Goal: Book appointment/travel/reservation

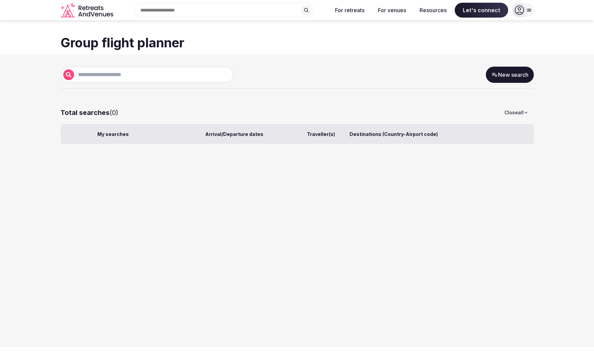
click at [516, 9] on icon at bounding box center [518, 9] width 9 height 9
click at [488, 46] on button "Log in" at bounding box center [493, 41] width 70 height 27
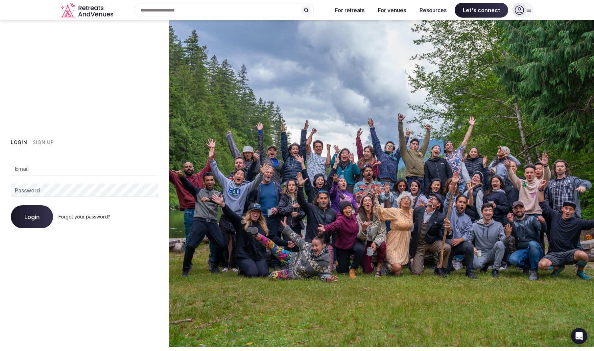
click at [45, 168] on input "Email" at bounding box center [84, 169] width 147 height 14
type input "**********"
click at [28, 214] on span "Login" at bounding box center [31, 216] width 15 height 7
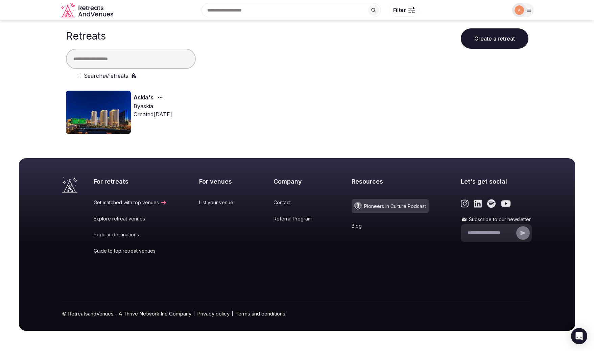
click at [491, 44] on button "Create a retreat" at bounding box center [495, 38] width 68 height 20
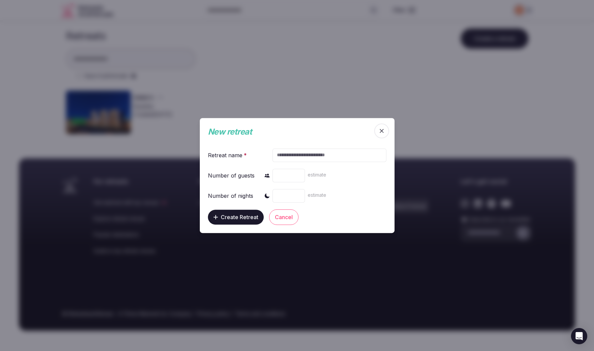
click at [324, 155] on input "text" at bounding box center [329, 155] width 114 height 14
type input "*******"
click at [300, 174] on input "*" at bounding box center [288, 176] width 32 height 14
click at [298, 174] on input "*" at bounding box center [288, 176] width 32 height 14
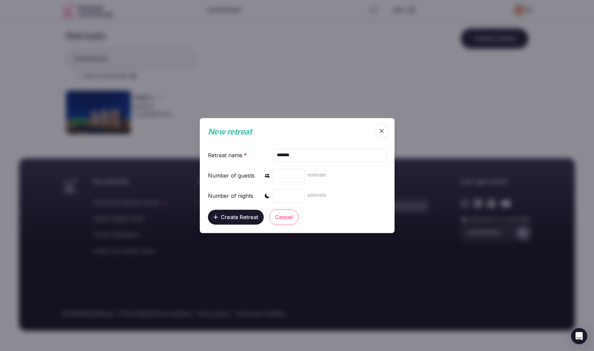
click at [298, 174] on input "*" at bounding box center [288, 176] width 32 height 14
type input "*"
click at [298, 174] on input "*" at bounding box center [288, 176] width 32 height 14
click at [288, 175] on input "*" at bounding box center [288, 176] width 32 height 14
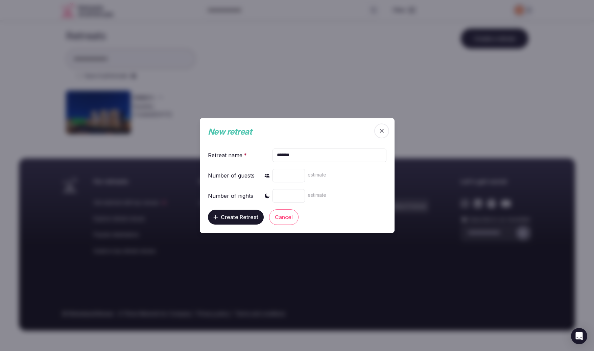
click at [288, 175] on input "*" at bounding box center [288, 176] width 32 height 14
type input "**"
click at [283, 192] on input "number" at bounding box center [288, 196] width 32 height 14
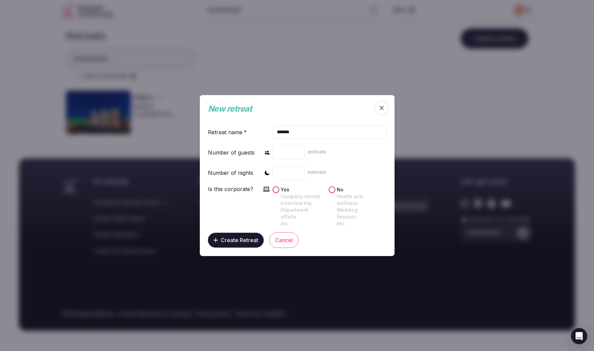
type input "*"
click at [276, 193] on button "Yes Company retreat Incentive trip Department offsite etc." at bounding box center [275, 189] width 7 height 7
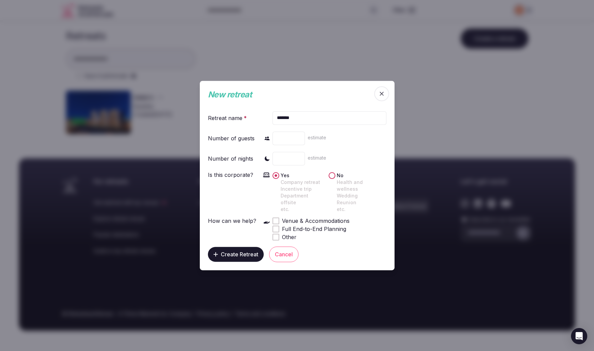
click at [277, 219] on span at bounding box center [275, 220] width 3 height 3
click at [277, 226] on div at bounding box center [275, 228] width 5 height 5
click at [250, 251] on span "Create Retreat" at bounding box center [240, 254] width 38 height 7
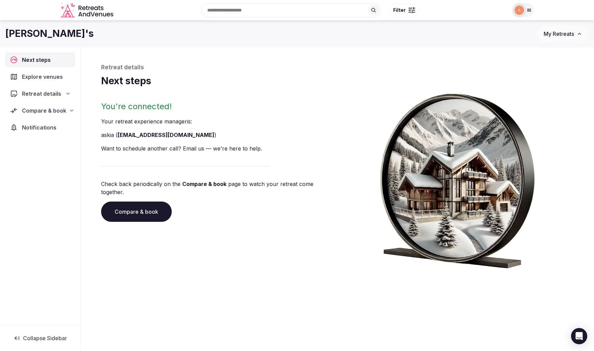
click at [50, 75] on span "Explore venues" at bounding box center [44, 77] width 44 height 8
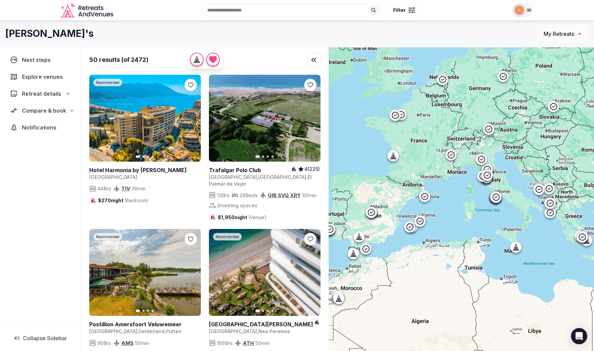
click at [238, 11] on div "Recent searches Greece Skala 280 86, Greece Colorado Springs, CO United States …" at bounding box center [312, 10] width 392 height 29
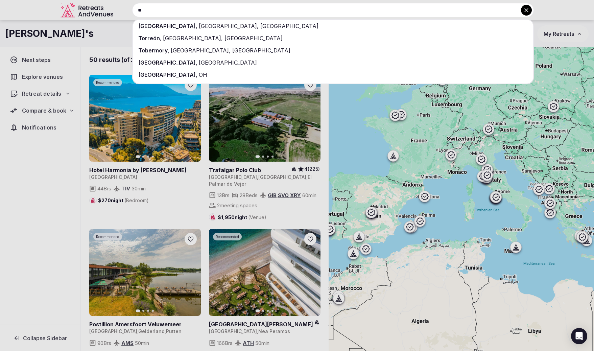
type input "**"
click at [196, 24] on div "Toronto , ON, Canada" at bounding box center [333, 26] width 400 height 12
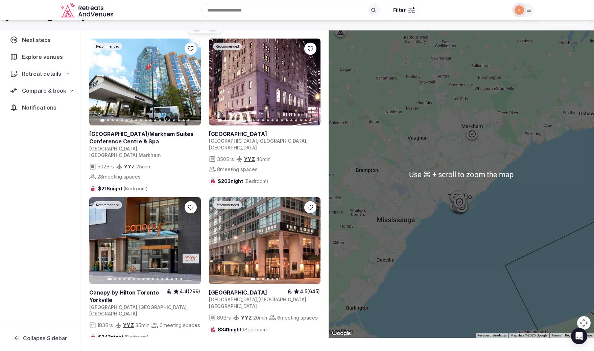
scroll to position [31, 0]
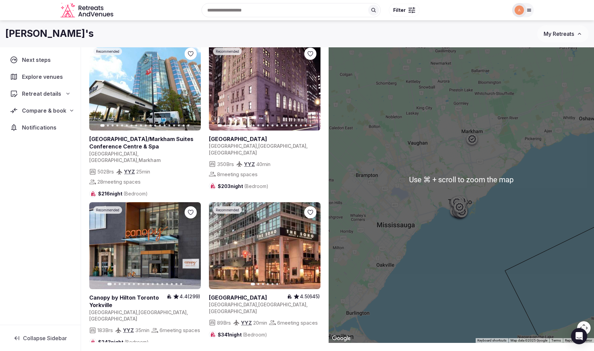
click at [470, 205] on div at bounding box center [464, 206] width 11 height 11
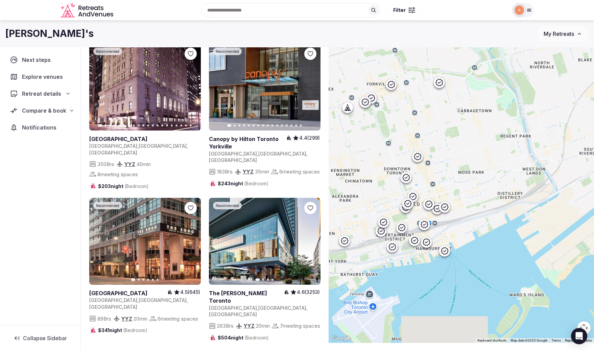
drag, startPoint x: 444, startPoint y: 213, endPoint x: 447, endPoint y: 122, distance: 91.3
click at [447, 121] on div at bounding box center [461, 179] width 265 height 326
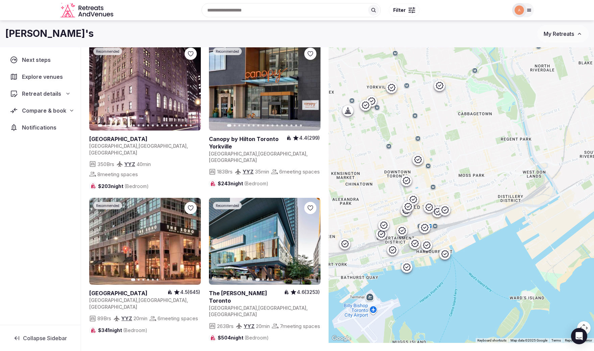
click at [446, 252] on icon at bounding box center [444, 253] width 7 height 7
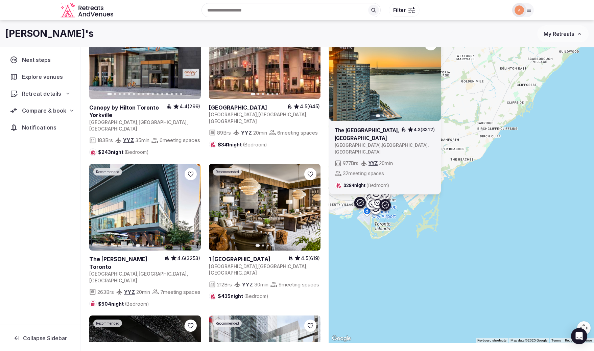
scroll to position [351, 0]
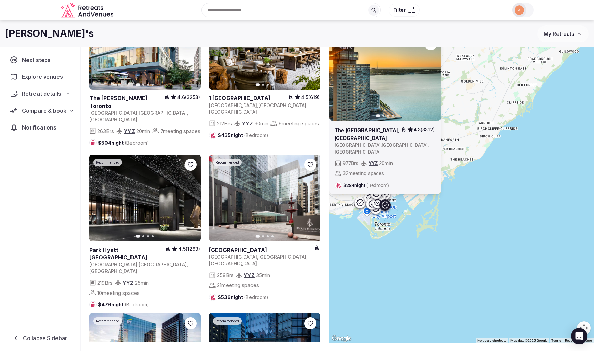
click at [410, 13] on button "Filter" at bounding box center [404, 10] width 31 height 13
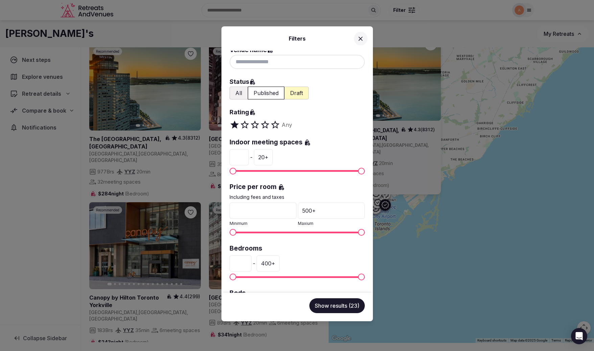
scroll to position [0, 0]
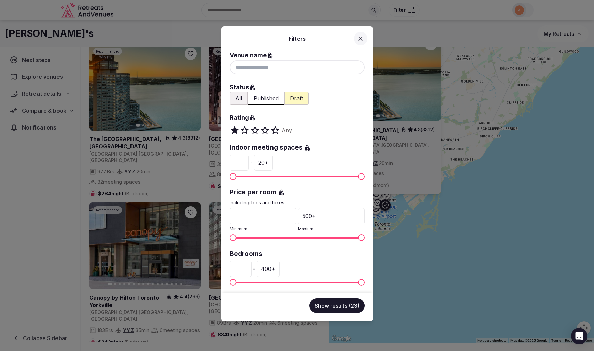
click at [263, 70] on input at bounding box center [296, 67] width 135 height 14
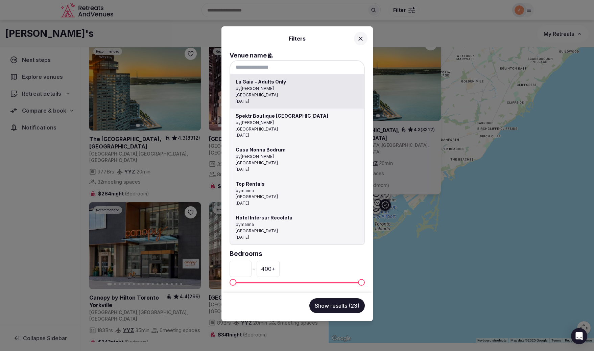
click at [263, 70] on input at bounding box center [296, 67] width 135 height 14
click at [366, 92] on div at bounding box center [297, 175] width 594 height 351
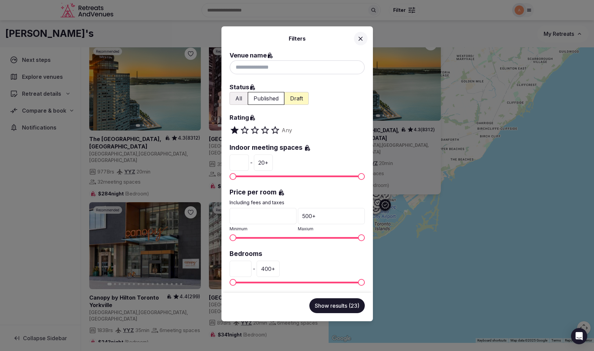
click at [241, 99] on button "All" at bounding box center [238, 98] width 18 height 13
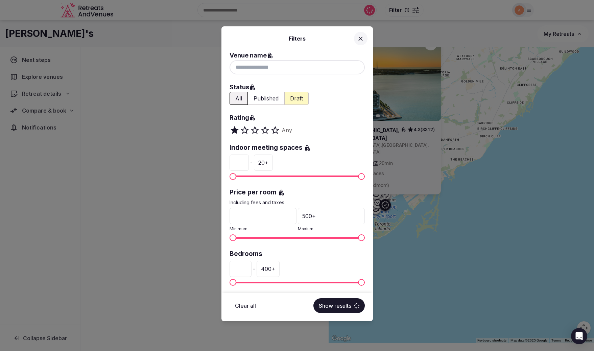
click at [258, 100] on button "Published" at bounding box center [266, 98] width 37 height 13
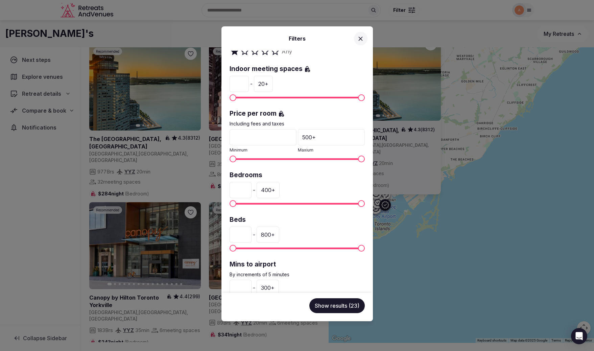
scroll to position [102, 0]
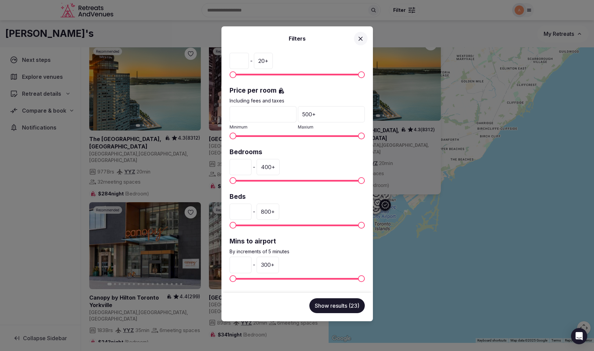
click at [339, 302] on button "Show results (23)" at bounding box center [336, 305] width 55 height 15
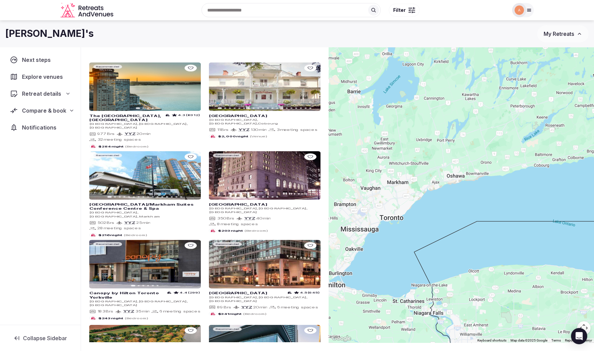
click at [512, 91] on div at bounding box center [461, 179] width 265 height 326
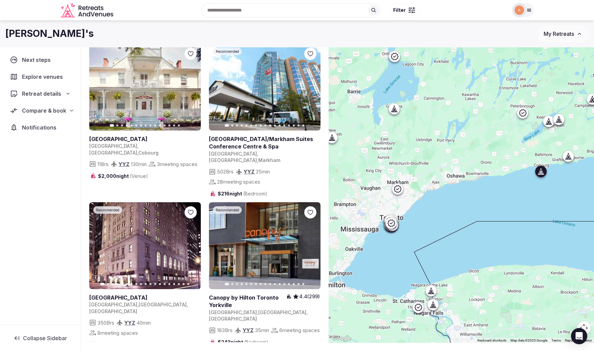
click at [191, 87] on icon "button" at bounding box center [191, 86] width 5 height 5
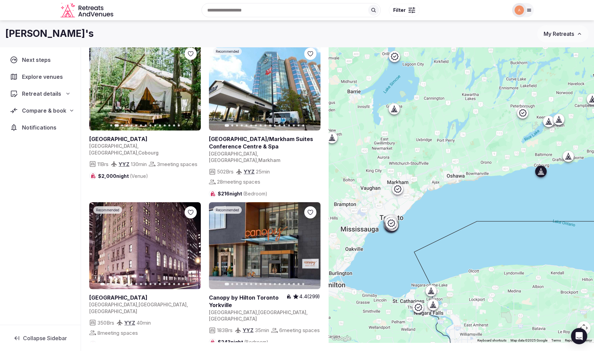
click at [191, 87] on icon "button" at bounding box center [191, 86] width 5 height 5
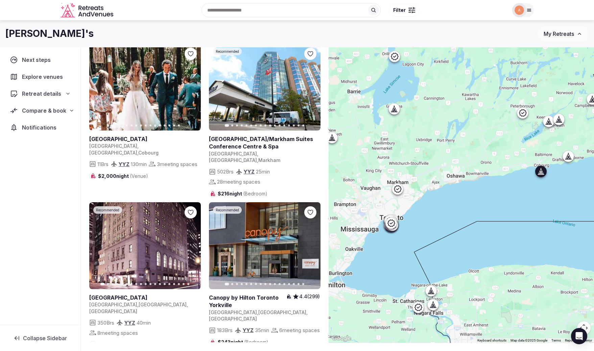
click at [191, 87] on icon "button" at bounding box center [191, 86] width 5 height 5
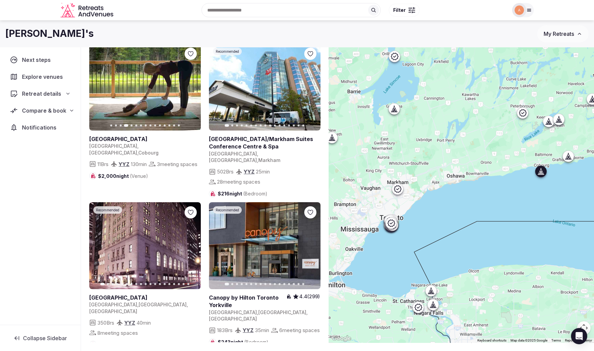
click at [191, 87] on icon "button" at bounding box center [191, 86] width 5 height 5
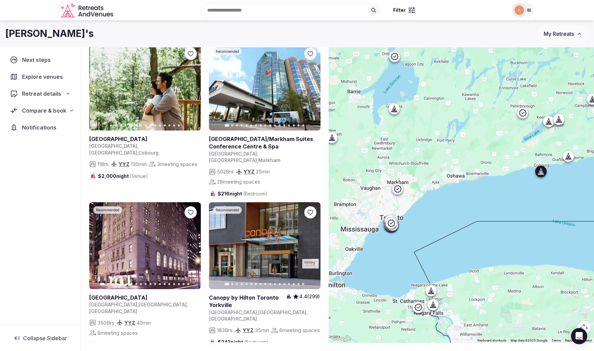
click at [191, 87] on icon "button" at bounding box center [191, 86] width 5 height 5
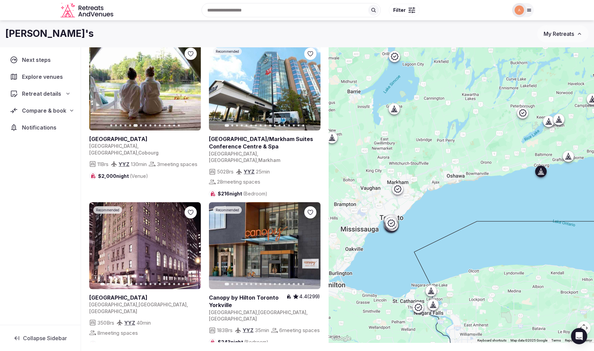
click at [191, 87] on icon "button" at bounding box center [191, 86] width 5 height 5
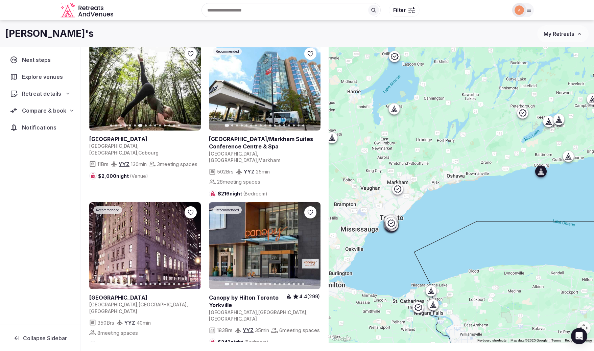
click at [191, 87] on icon "button" at bounding box center [191, 86] width 5 height 5
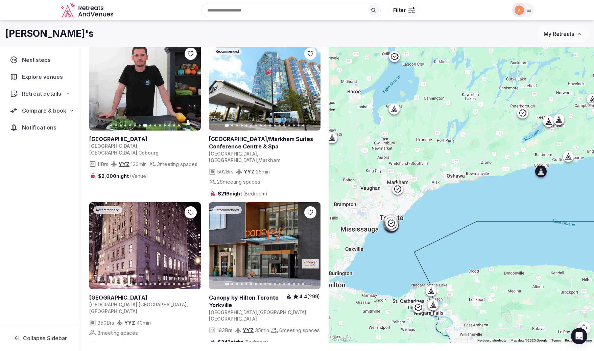
click at [191, 87] on icon "button" at bounding box center [191, 86] width 5 height 5
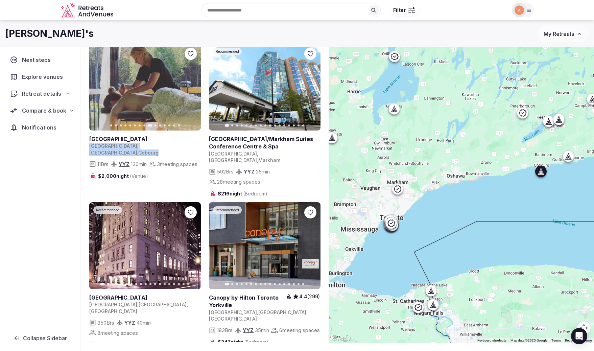
drag, startPoint x: 148, startPoint y: 148, endPoint x: 90, endPoint y: 147, distance: 58.8
click at [90, 147] on div "Canada , Ontario , Cobourg" at bounding box center [145, 149] width 112 height 13
copy div "Canada , Ontario , Cobourg"
click at [190, 57] on div at bounding box center [191, 54] width 12 height 12
click at [0, 0] on icon at bounding box center [0, 0] width 0 height 0
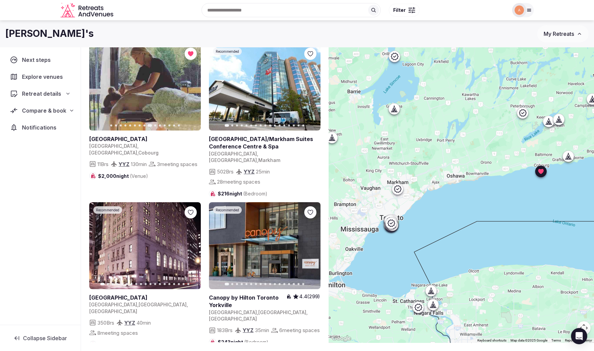
click at [396, 111] on icon at bounding box center [394, 108] width 7 height 7
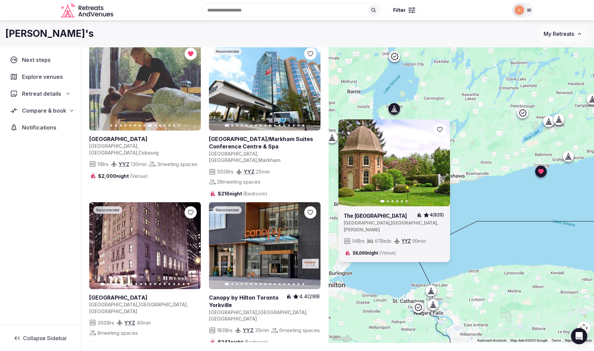
click at [439, 161] on icon "button" at bounding box center [440, 162] width 3 height 5
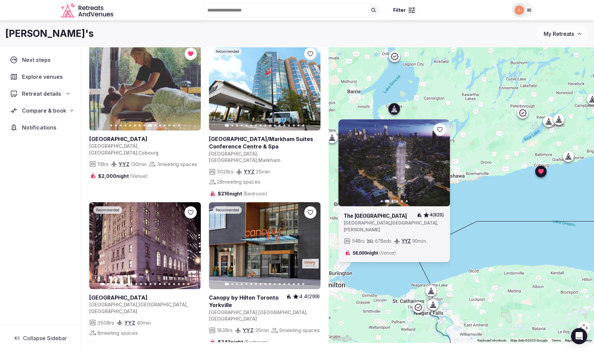
click at [439, 161] on icon "button" at bounding box center [440, 162] width 3 height 5
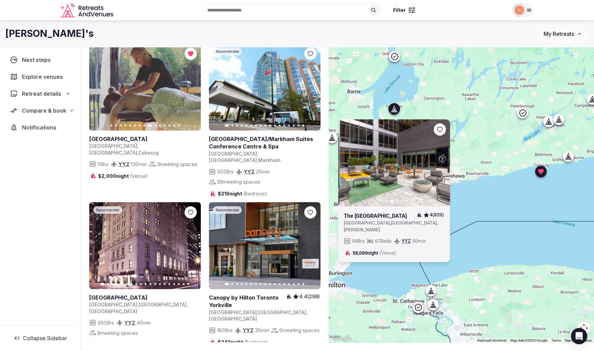
click at [439, 161] on icon "button" at bounding box center [440, 162] width 3 height 5
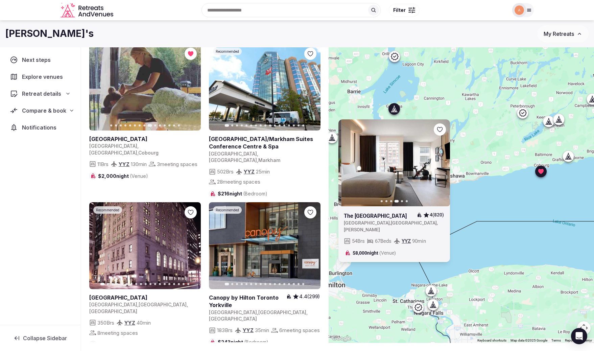
click at [439, 161] on icon "button" at bounding box center [440, 162] width 3 height 5
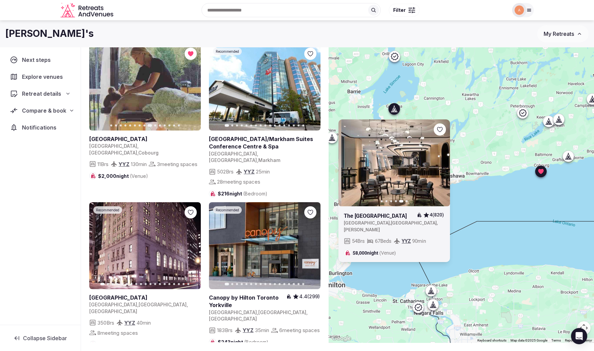
click at [439, 161] on icon "button" at bounding box center [440, 162] width 3 height 5
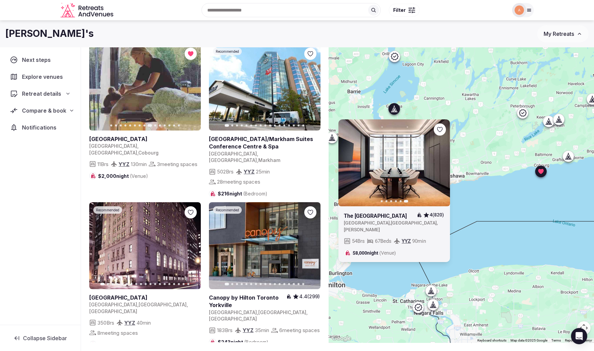
click at [0, 0] on icon at bounding box center [0, 0] width 0 height 0
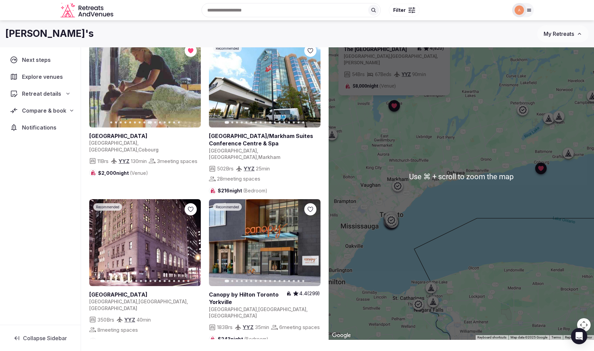
scroll to position [33, 0]
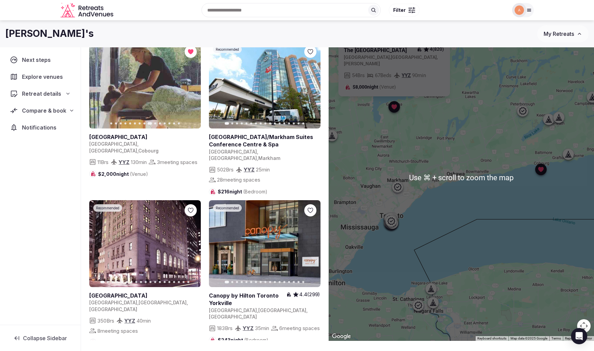
click at [413, 175] on div "Previous slide Next slide The Briars Resort 4 (820) Canada , Ontario , Georgina…" at bounding box center [461, 177] width 265 height 326
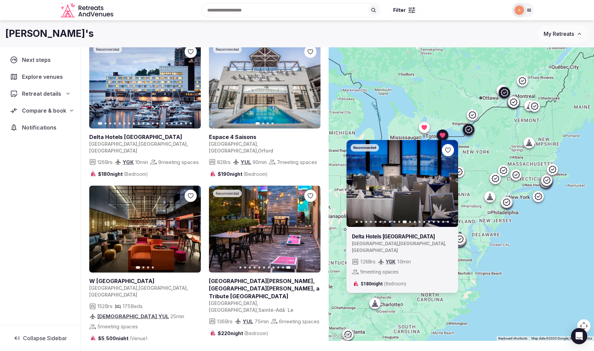
scroll to position [29, 0]
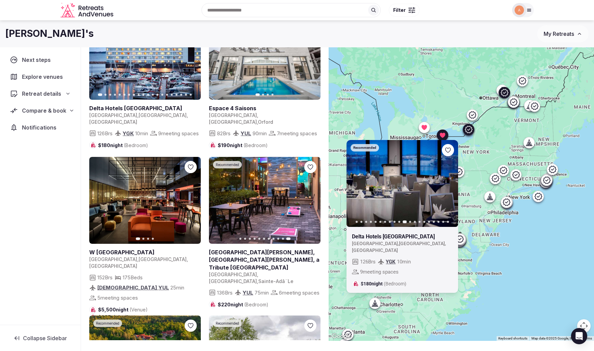
click at [219, 203] on icon "button" at bounding box center [218, 200] width 5 height 5
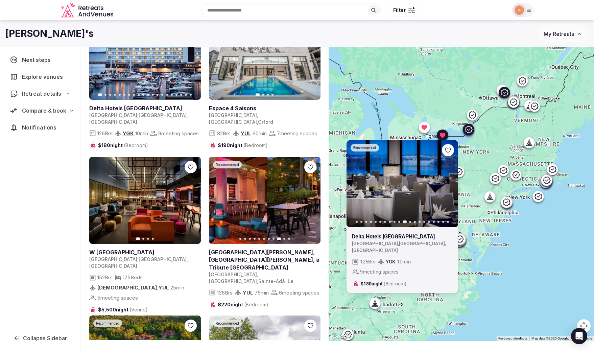
click at [219, 203] on icon "button" at bounding box center [218, 200] width 5 height 5
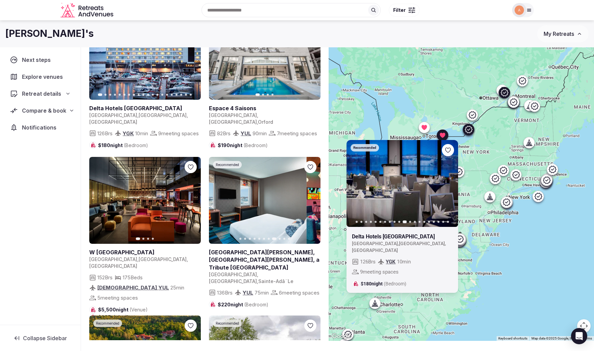
click at [219, 203] on icon "button" at bounding box center [218, 200] width 5 height 5
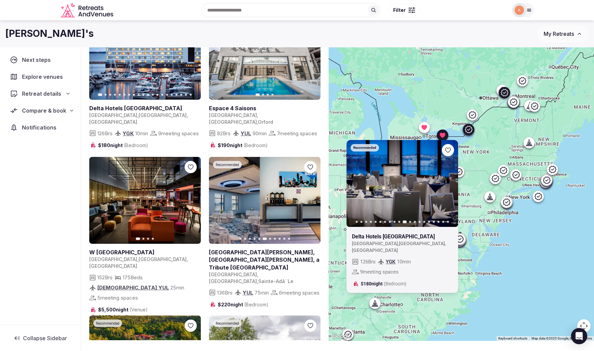
click at [219, 203] on icon "button" at bounding box center [218, 200] width 5 height 5
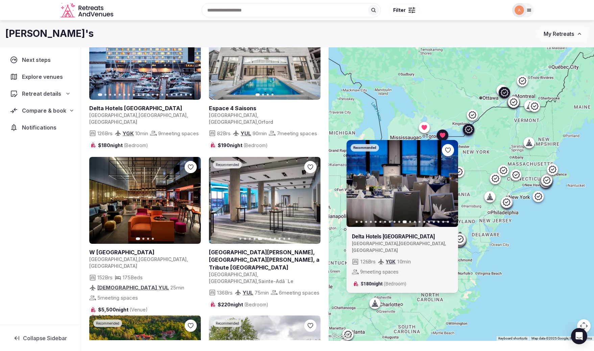
click at [219, 203] on icon "button" at bounding box center [218, 200] width 5 height 5
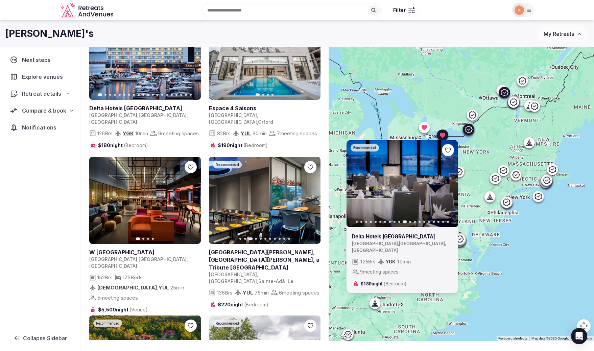
click at [219, 203] on icon "button" at bounding box center [218, 200] width 5 height 5
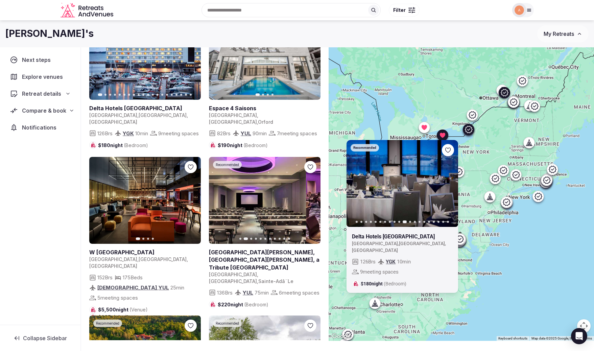
click at [219, 203] on icon "button" at bounding box center [218, 200] width 5 height 5
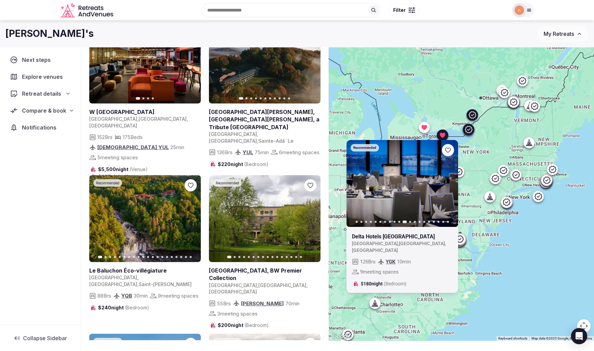
scroll to position [172, 0]
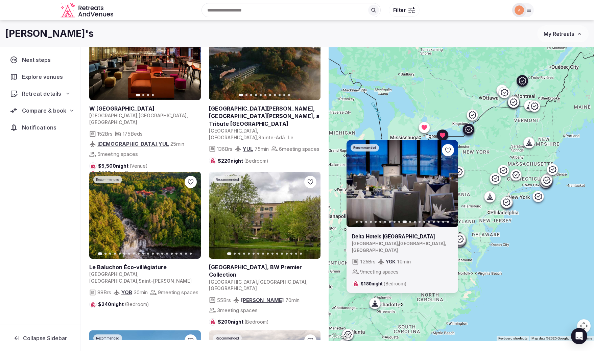
click at [192, 216] on icon "button" at bounding box center [191, 215] width 5 height 5
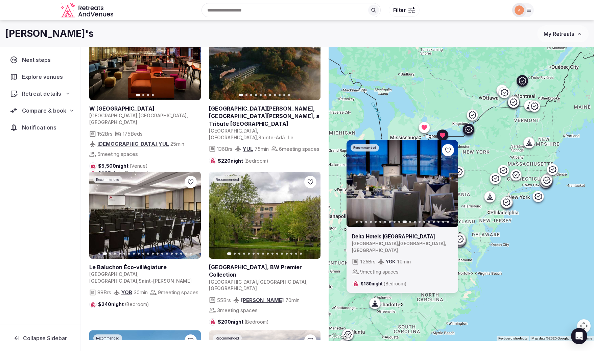
click at [192, 216] on icon "button" at bounding box center [191, 215] width 5 height 5
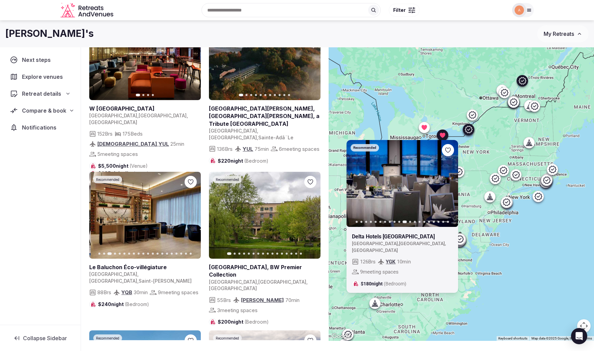
click at [192, 216] on icon "button" at bounding box center [191, 215] width 5 height 5
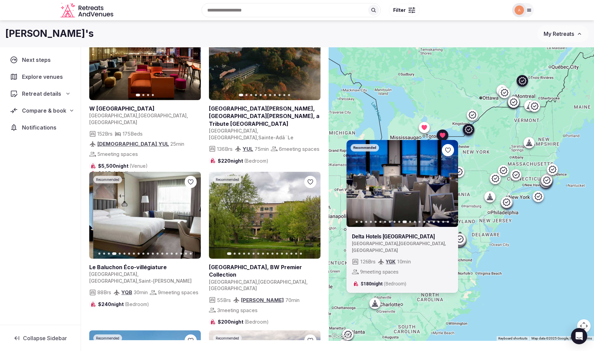
click at [192, 216] on icon "button" at bounding box center [191, 215] width 5 height 5
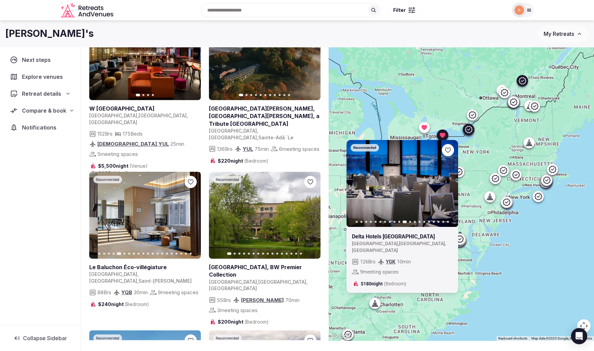
click at [192, 216] on icon "button" at bounding box center [191, 215] width 5 height 5
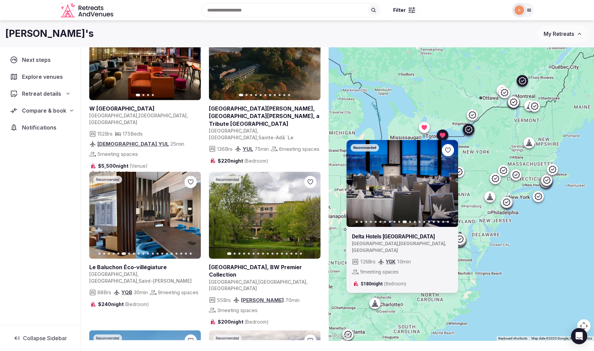
click at [192, 216] on icon "button" at bounding box center [191, 215] width 5 height 5
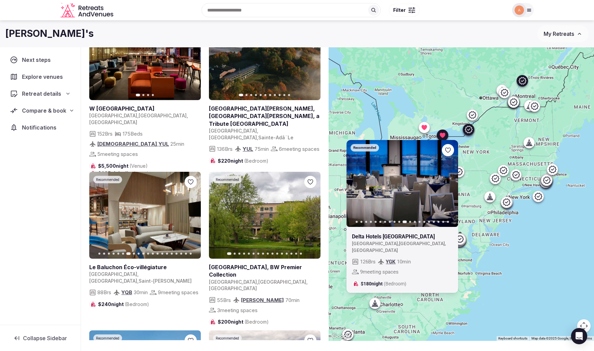
click at [192, 216] on icon "button" at bounding box center [191, 215] width 5 height 5
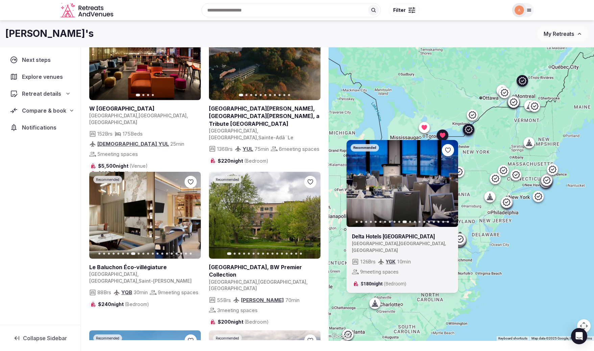
click at [192, 216] on icon "button" at bounding box center [191, 215] width 5 height 5
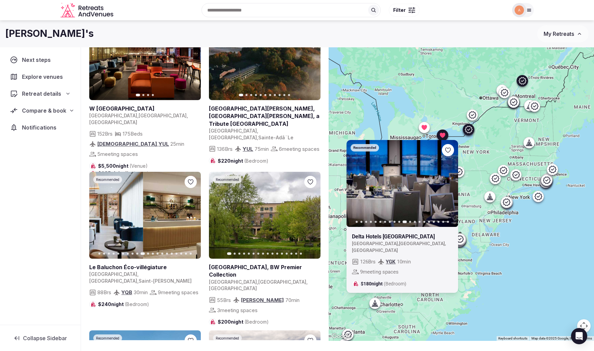
click at [192, 216] on icon "button" at bounding box center [191, 215] width 5 height 5
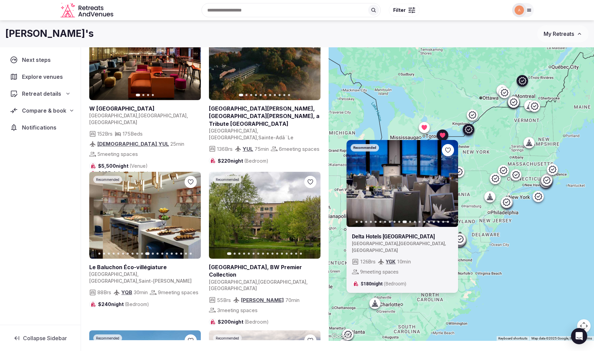
click at [192, 216] on icon "button" at bounding box center [191, 215] width 5 height 5
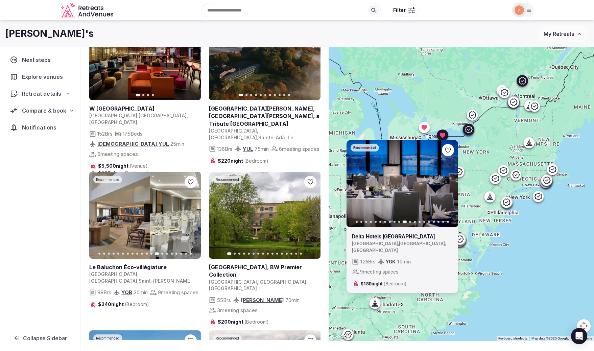
click at [192, 216] on icon "button" at bounding box center [191, 215] width 5 height 5
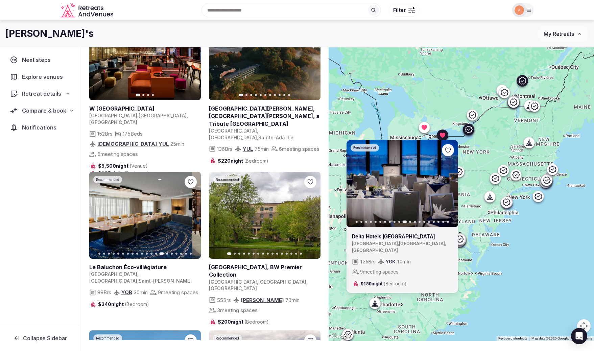
click at [192, 216] on icon "button" at bounding box center [191, 215] width 5 height 5
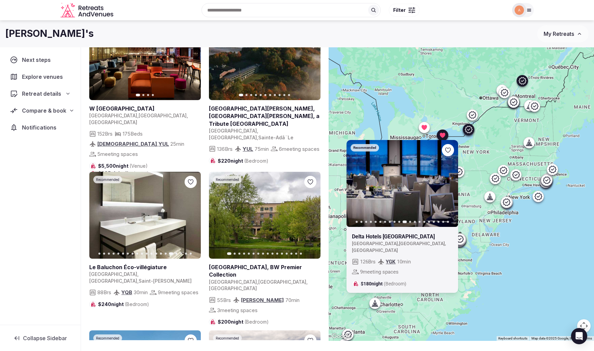
click at [100, 214] on icon "button" at bounding box center [98, 215] width 5 height 5
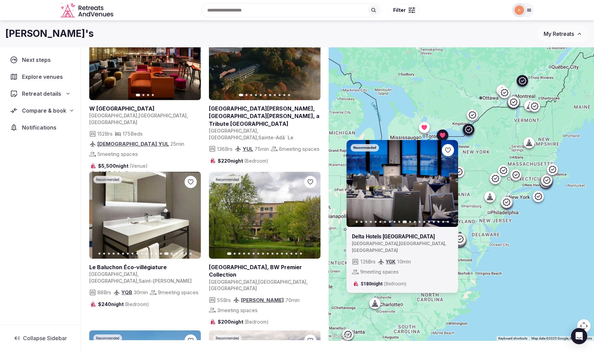
click at [100, 214] on icon "button" at bounding box center [98, 215] width 5 height 5
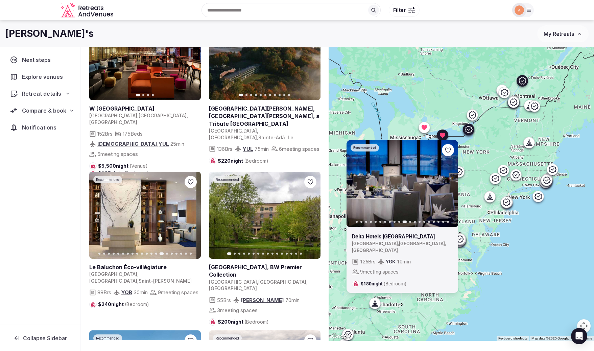
click at [100, 214] on icon "button" at bounding box center [98, 215] width 5 height 5
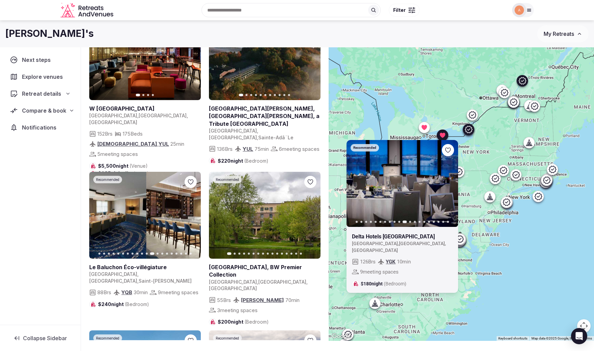
click at [100, 214] on icon "button" at bounding box center [98, 215] width 5 height 5
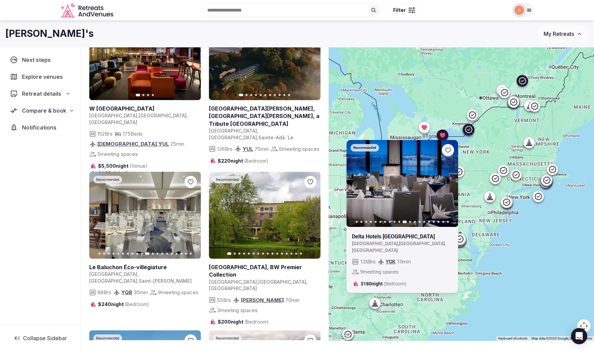
click at [100, 214] on icon "button" at bounding box center [98, 215] width 5 height 5
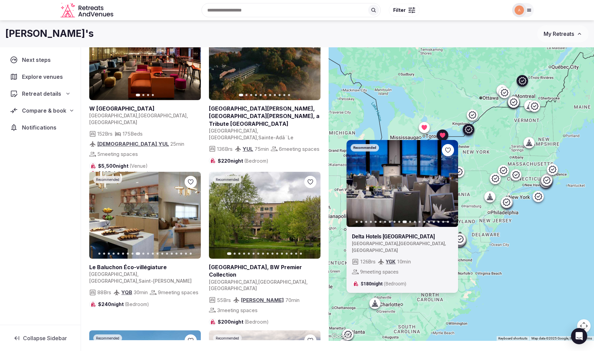
click at [100, 214] on icon "button" at bounding box center [98, 215] width 5 height 5
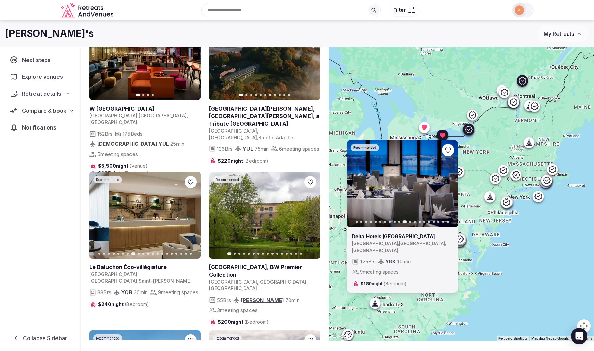
click at [100, 214] on icon "button" at bounding box center [98, 215] width 5 height 5
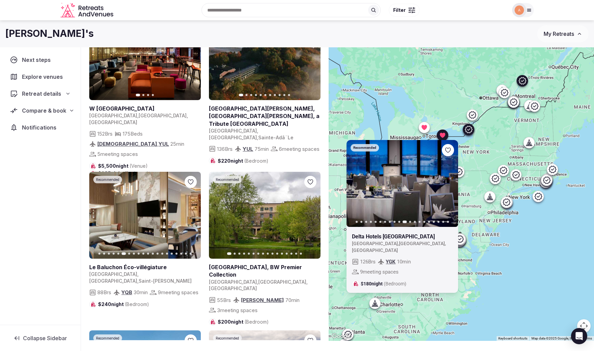
click at [100, 214] on icon "button" at bounding box center [98, 215] width 5 height 5
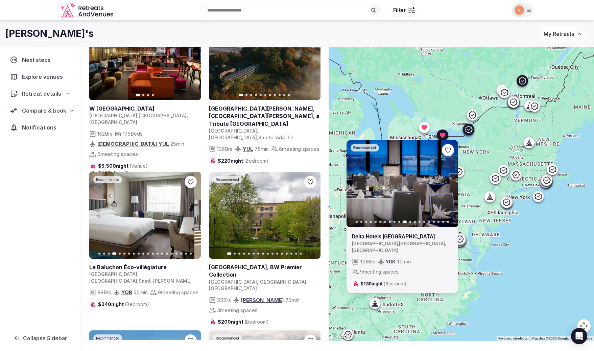
click at [100, 214] on icon "button" at bounding box center [98, 215] width 5 height 5
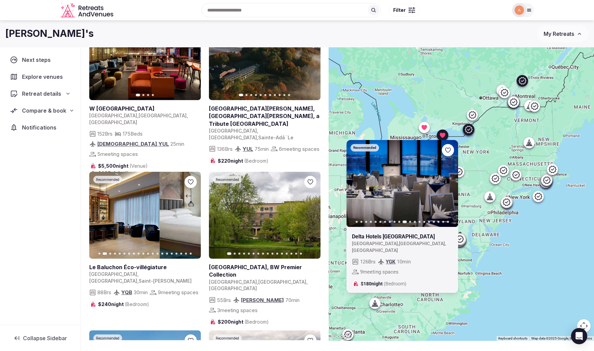
click at [100, 214] on icon "button" at bounding box center [98, 215] width 5 height 5
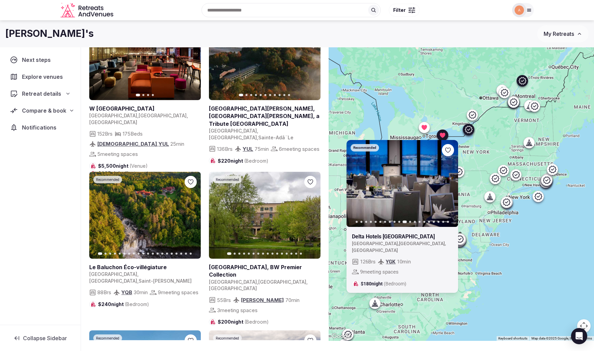
click at [0, 0] on icon at bounding box center [0, 0] width 0 height 0
drag, startPoint x: 155, startPoint y: 274, endPoint x: 90, endPoint y: 274, distance: 65.6
click at [90, 274] on div "Canada , Québec , Saint-Paulin" at bounding box center [145, 277] width 112 height 13
copy div "Canada , Québec , Saint-Paulin"
click at [0, 0] on icon at bounding box center [0, 0] width 0 height 0
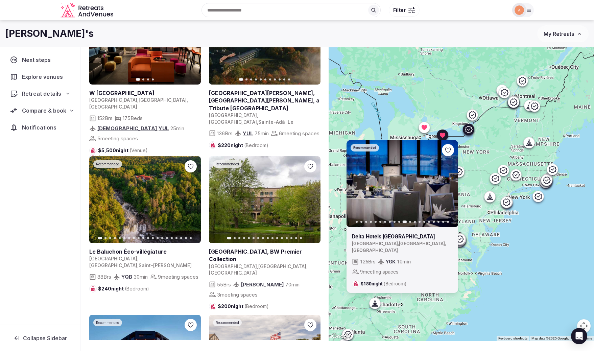
scroll to position [249, 0]
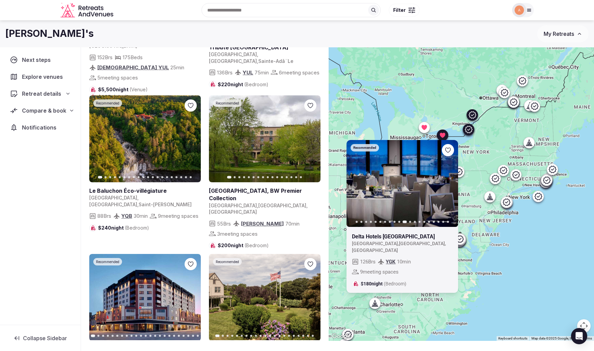
click at [311, 143] on button "Next slide" at bounding box center [311, 139] width 11 height 11
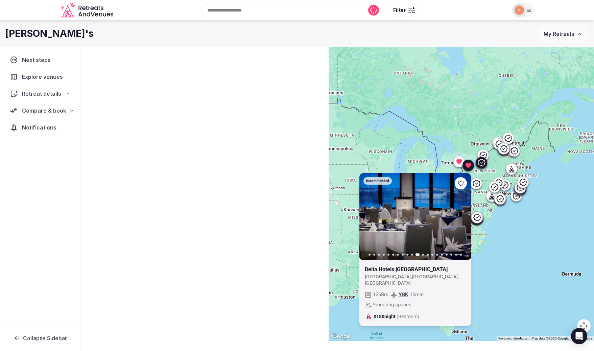
scroll to position [0, 0]
click at [502, 235] on div "Recommended Previous slide Next slide Delta Hotels Kingston Waterfront Canada ,…" at bounding box center [461, 177] width 265 height 326
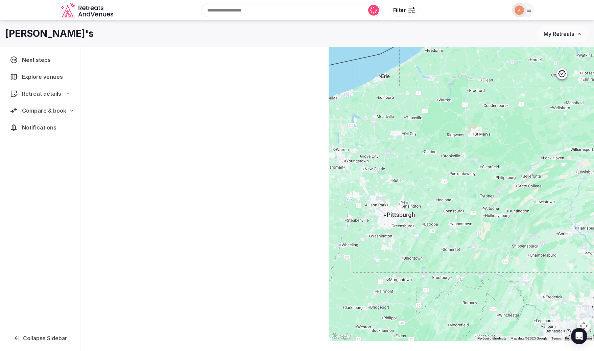
click at [449, 105] on div at bounding box center [461, 177] width 265 height 326
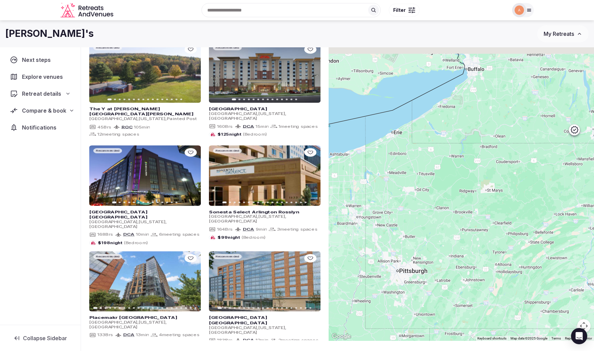
drag, startPoint x: 449, startPoint y: 105, endPoint x: 461, endPoint y: 162, distance: 58.1
click at [461, 162] on div at bounding box center [461, 177] width 265 height 326
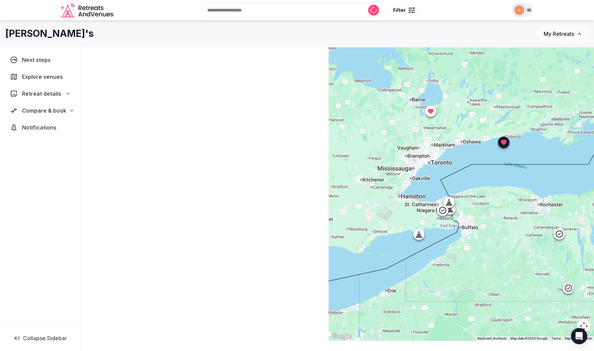
drag, startPoint x: 440, startPoint y: 56, endPoint x: 436, endPoint y: 240, distance: 183.9
click at [436, 240] on div at bounding box center [461, 177] width 265 height 326
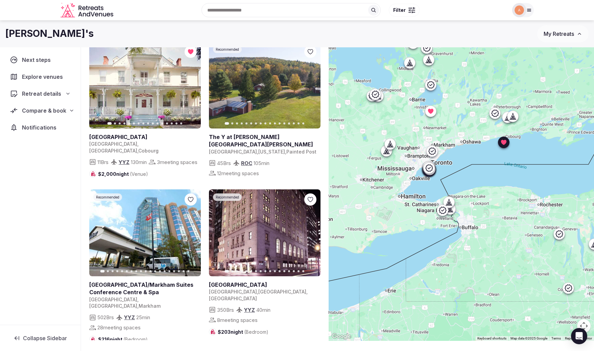
click at [391, 147] on div at bounding box center [390, 144] width 11 height 11
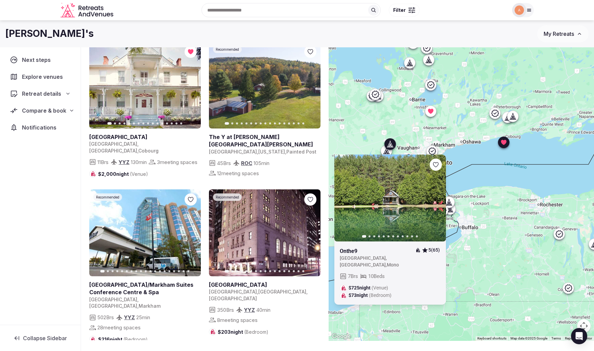
click at [433, 199] on button "Next slide" at bounding box center [436, 197] width 11 height 11
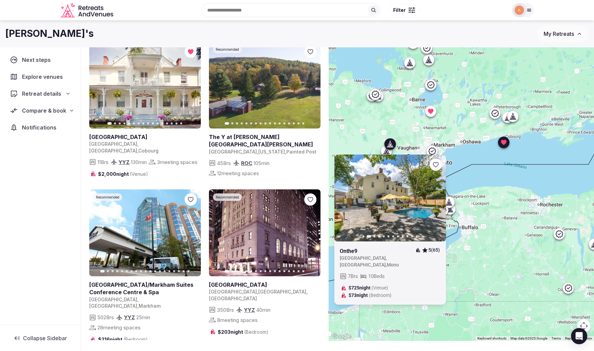
click at [433, 199] on button "Next slide" at bounding box center [436, 197] width 11 height 11
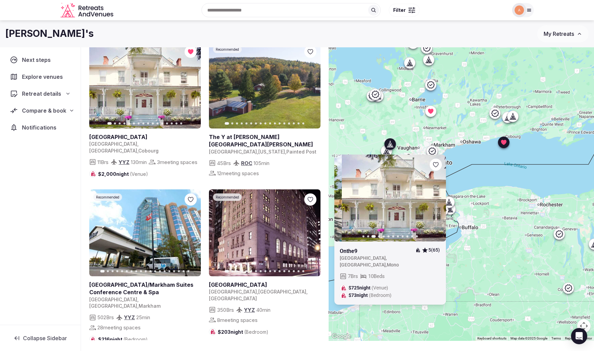
click at [433, 199] on button "Next slide" at bounding box center [436, 197] width 11 height 11
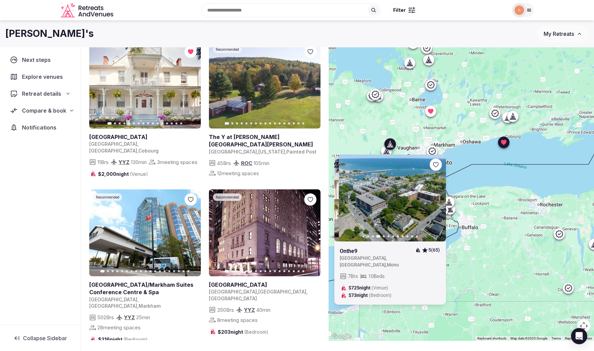
click at [433, 199] on button "Next slide" at bounding box center [436, 197] width 11 height 11
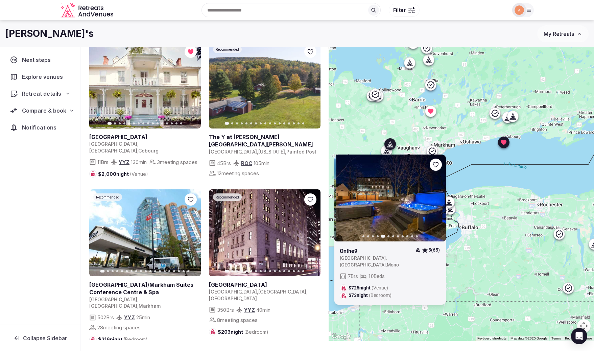
click at [433, 199] on button "Next slide" at bounding box center [436, 197] width 11 height 11
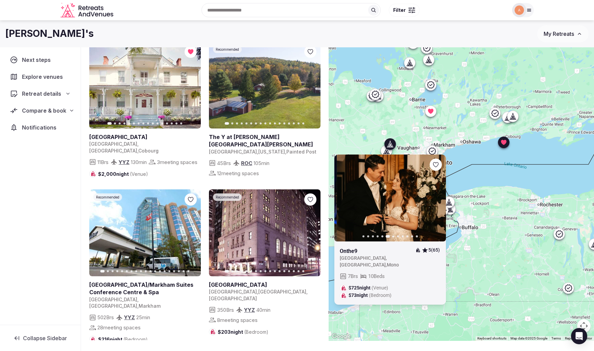
click at [433, 199] on button "Next slide" at bounding box center [436, 197] width 11 height 11
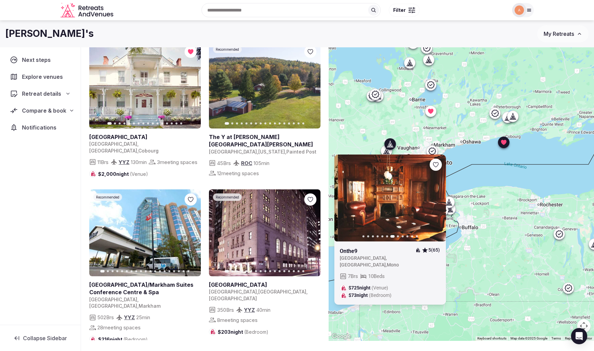
click at [433, 199] on button "Next slide" at bounding box center [436, 197] width 11 height 11
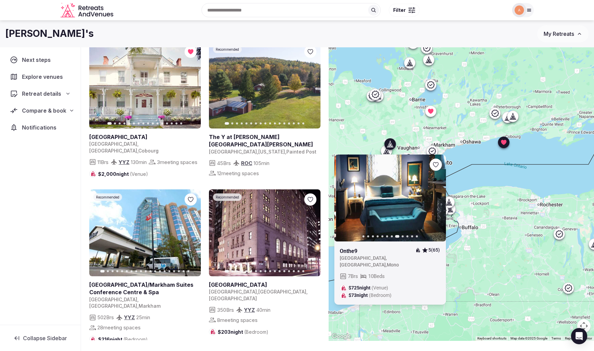
click at [433, 199] on button "Next slide" at bounding box center [436, 197] width 11 height 11
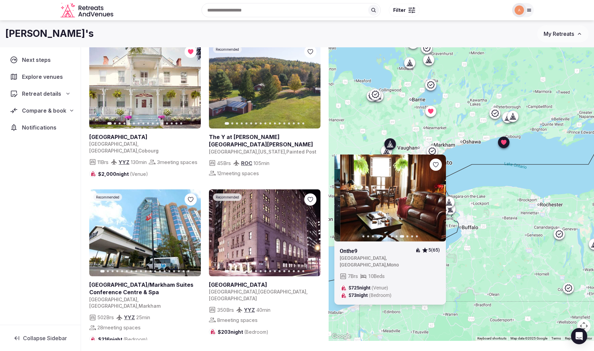
click at [433, 199] on button "Next slide" at bounding box center [436, 197] width 11 height 11
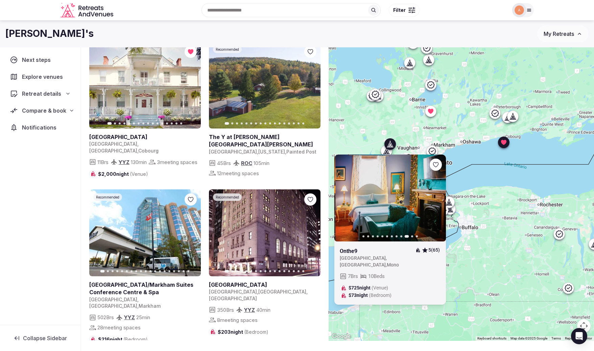
click at [433, 199] on button "Next slide" at bounding box center [436, 197] width 11 height 11
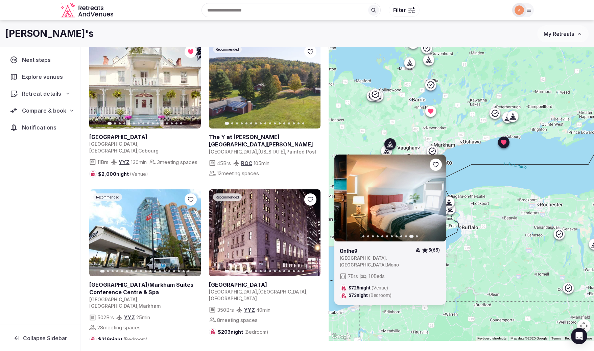
click at [433, 199] on button "Next slide" at bounding box center [436, 197] width 11 height 11
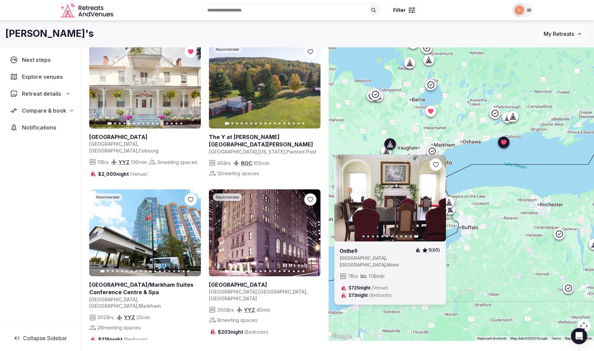
click at [345, 198] on icon "button" at bounding box center [343, 197] width 5 height 5
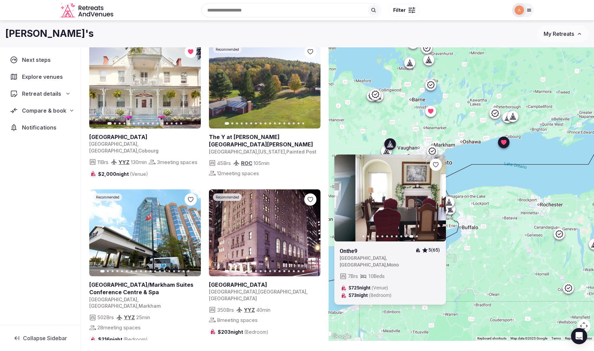
click at [345, 198] on icon "button" at bounding box center [343, 197] width 5 height 5
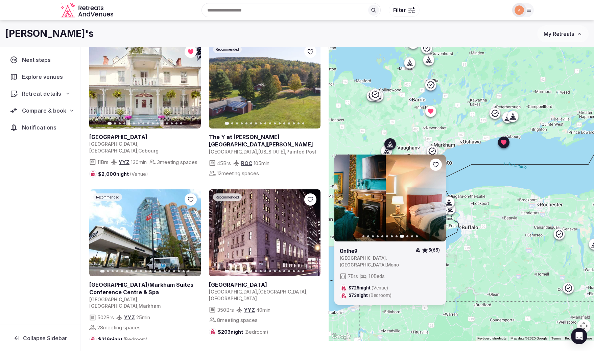
click at [345, 198] on icon "button" at bounding box center [343, 197] width 5 height 5
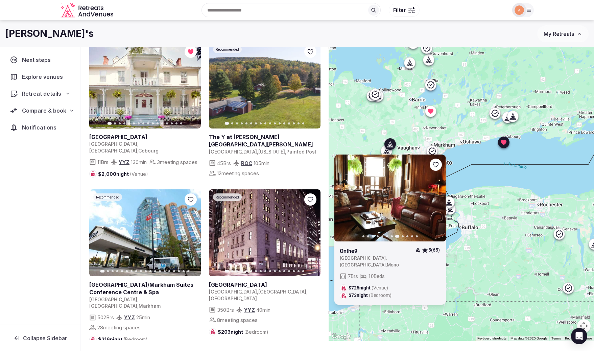
click at [345, 198] on icon "button" at bounding box center [343, 197] width 5 height 5
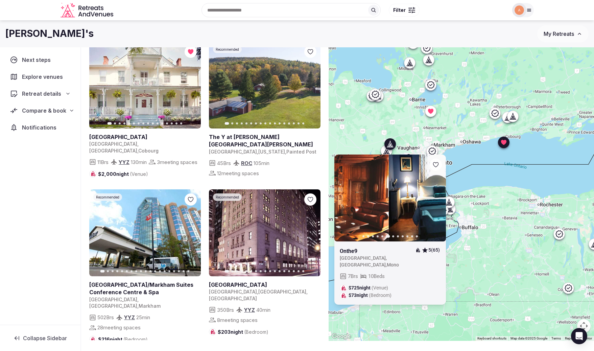
click at [345, 198] on icon "button" at bounding box center [343, 197] width 5 height 5
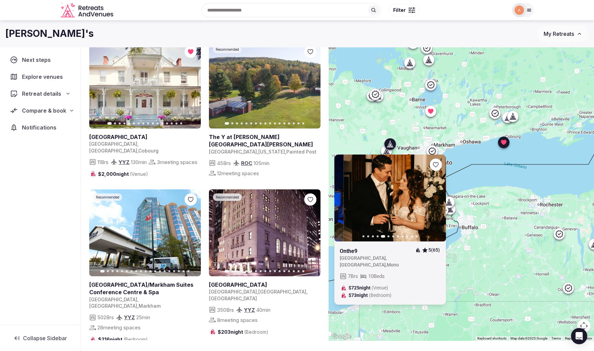
click at [345, 198] on icon "button" at bounding box center [343, 197] width 5 height 5
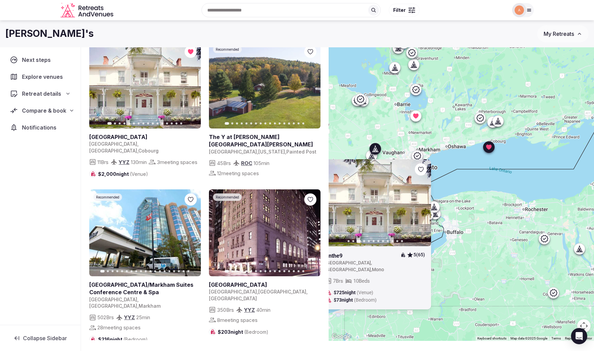
drag, startPoint x: 387, startPoint y: 257, endPoint x: 371, endPoint y: 262, distance: 16.9
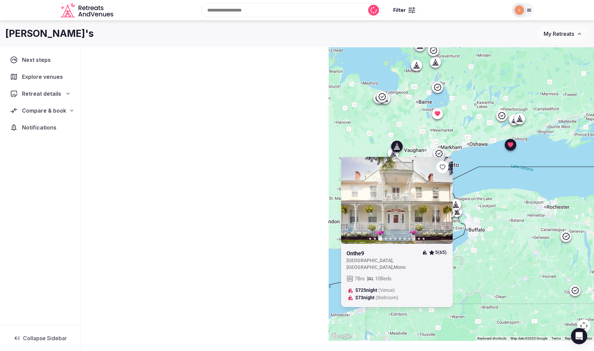
drag, startPoint x: 374, startPoint y: 262, endPoint x: 397, endPoint y: 259, distance: 23.1
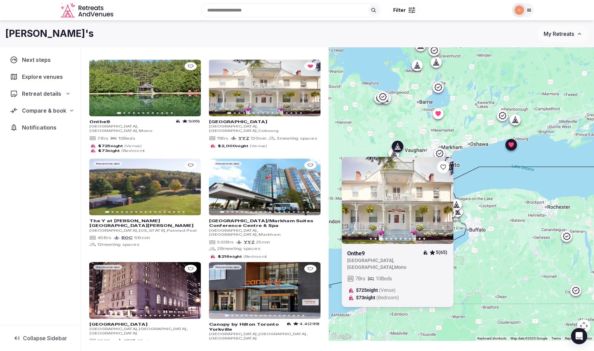
click at [346, 260] on div "Onthe9 5 (65) Canada , Ontario , Mono 7 Brs 10 Beds $725 night (Venue) $73 nigh…" at bounding box center [398, 276] width 112 height 64
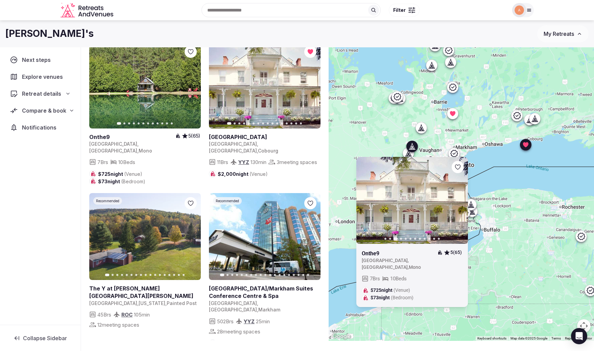
drag, startPoint x: 347, startPoint y: 260, endPoint x: 361, endPoint y: 260, distance: 13.9
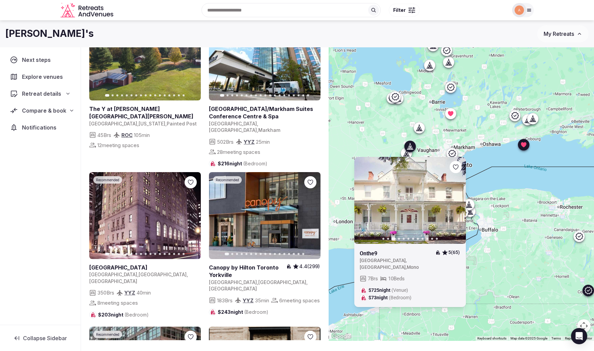
scroll to position [185, 0]
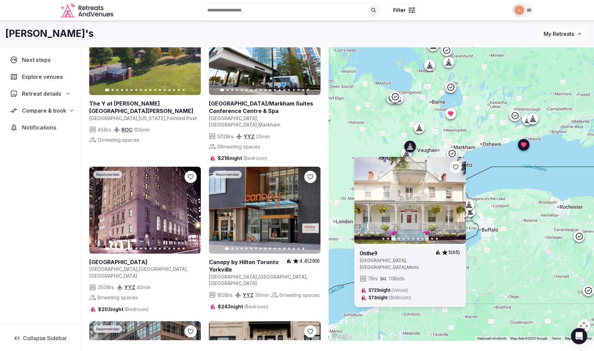
click at [191, 206] on button "Next slide" at bounding box center [191, 210] width 11 height 11
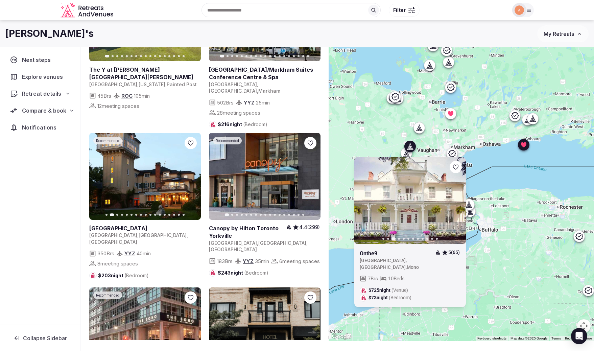
scroll to position [219, 0]
click at [311, 174] on icon "button" at bounding box center [311, 176] width 3 height 5
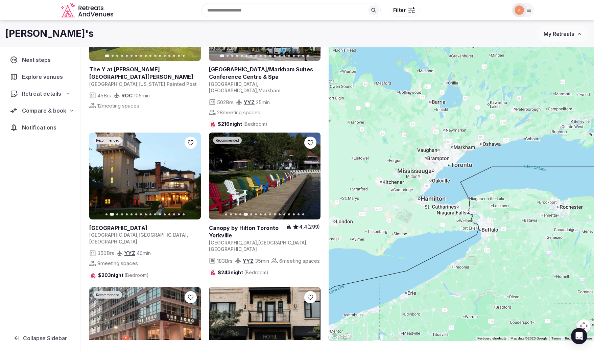
click at [311, 174] on icon "button" at bounding box center [311, 176] width 3 height 5
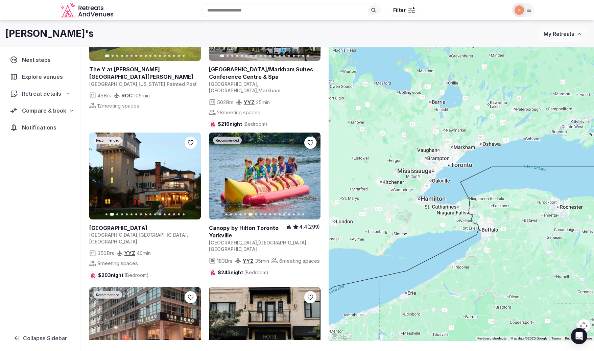
click at [311, 174] on icon "button" at bounding box center [311, 176] width 3 height 5
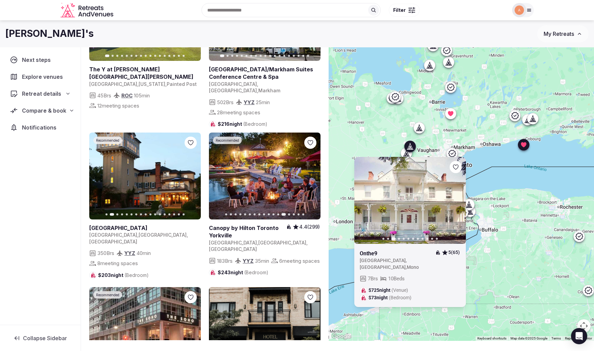
click at [0, 0] on icon at bounding box center [0, 0] width 0 height 0
click at [282, 159] on link at bounding box center [265, 175] width 112 height 87
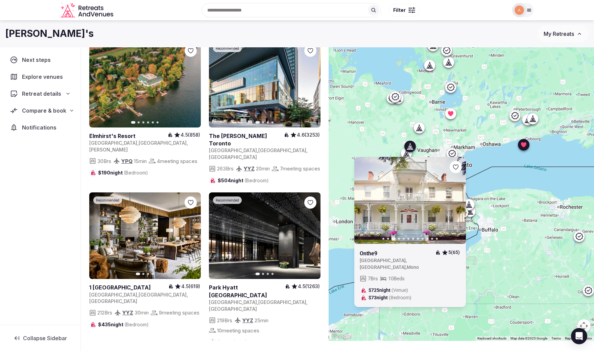
scroll to position [642, 0]
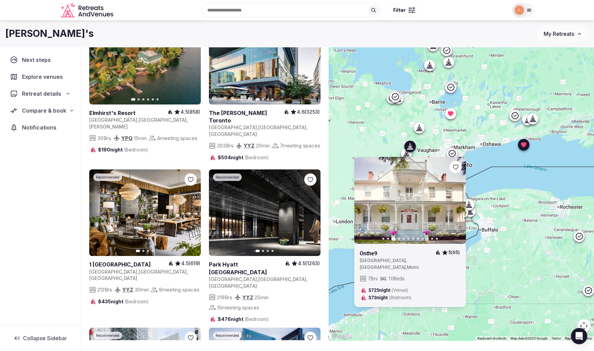
click at [310, 210] on icon "button" at bounding box center [311, 212] width 3 height 5
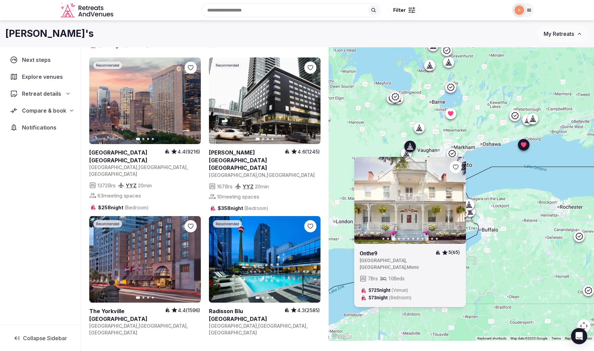
scroll to position [1390, 0]
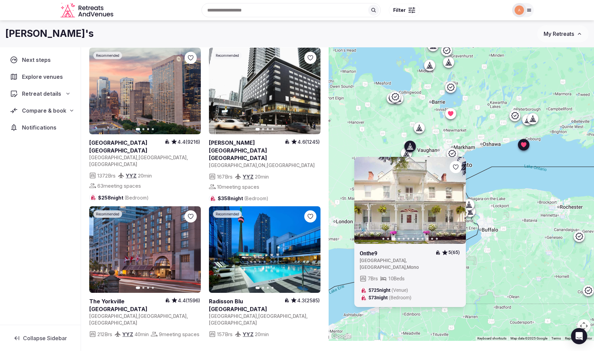
click at [310, 247] on icon "button" at bounding box center [310, 249] width 5 height 5
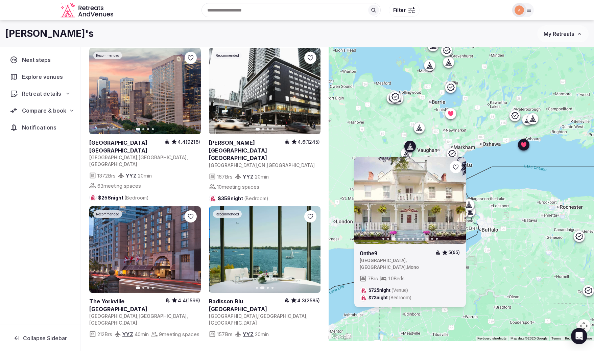
click at [310, 247] on icon "button" at bounding box center [310, 249] width 5 height 5
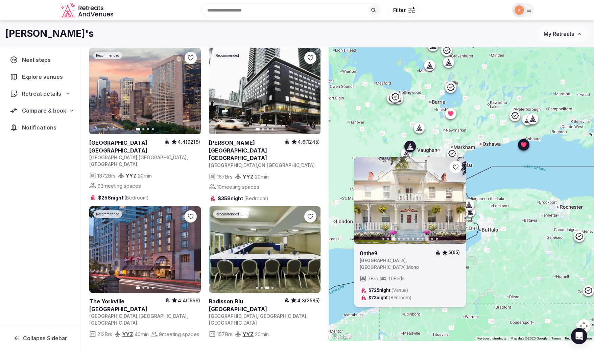
click at [310, 247] on icon "button" at bounding box center [310, 249] width 5 height 5
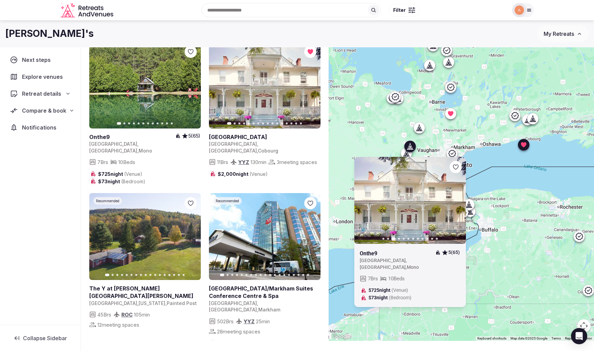
scroll to position [1390, 0]
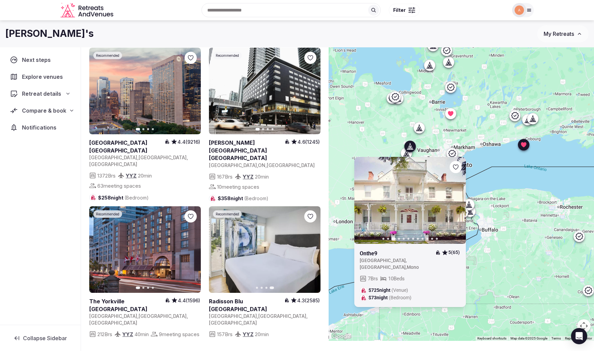
click at [218, 244] on button "Previous slide" at bounding box center [218, 249] width 11 height 11
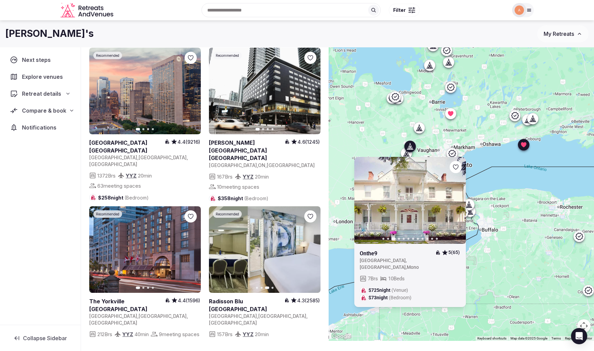
click at [218, 244] on button "Previous slide" at bounding box center [218, 249] width 11 height 11
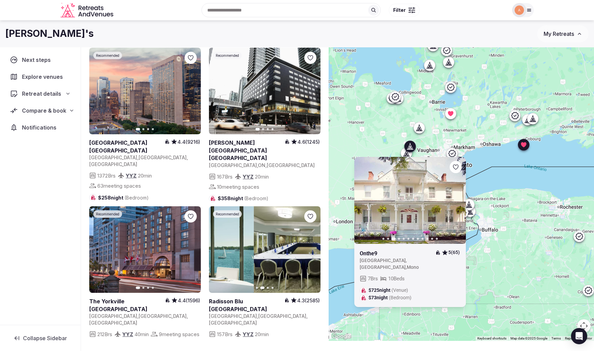
click at [218, 244] on button "Previous slide" at bounding box center [218, 249] width 11 height 11
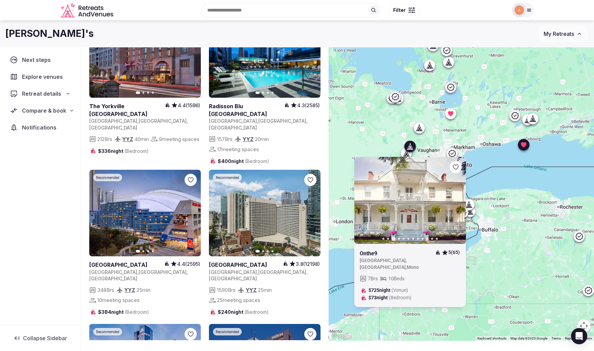
scroll to position [1587, 0]
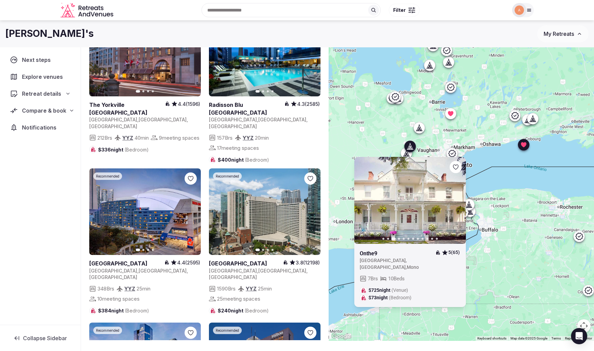
click at [190, 209] on icon "button" at bounding box center [191, 211] width 5 height 5
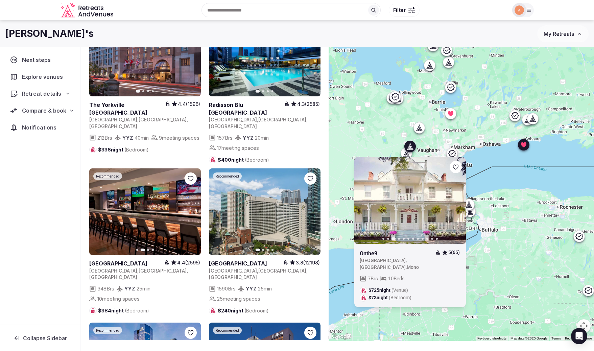
click at [193, 209] on icon "button" at bounding box center [191, 211] width 5 height 5
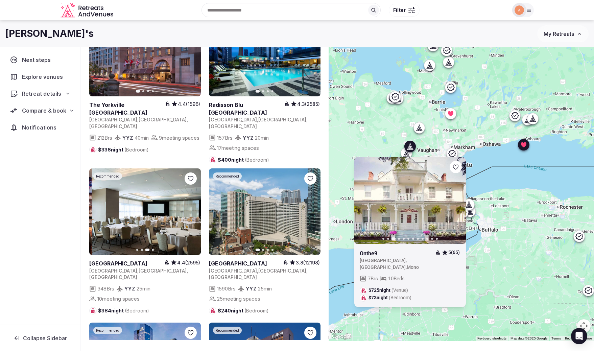
click at [193, 209] on icon "button" at bounding box center [191, 211] width 5 height 5
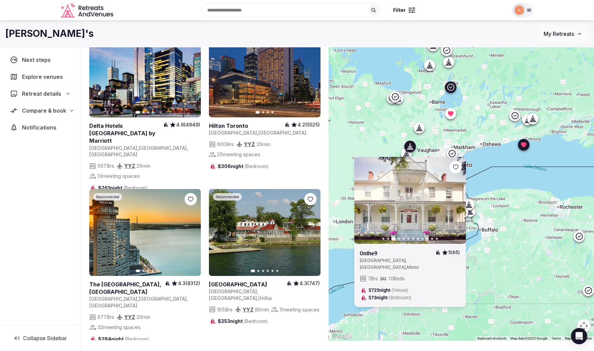
scroll to position [1879, 0]
click at [193, 229] on icon "button" at bounding box center [191, 231] width 5 height 5
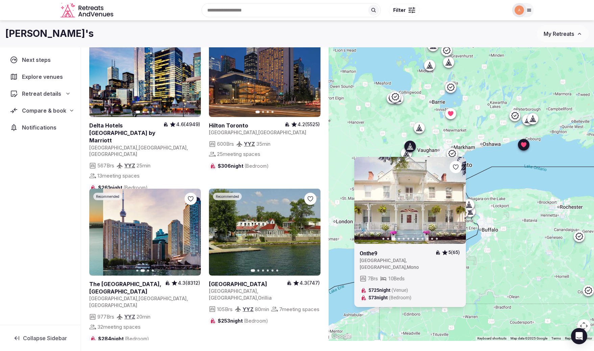
click at [193, 229] on icon "button" at bounding box center [191, 231] width 5 height 5
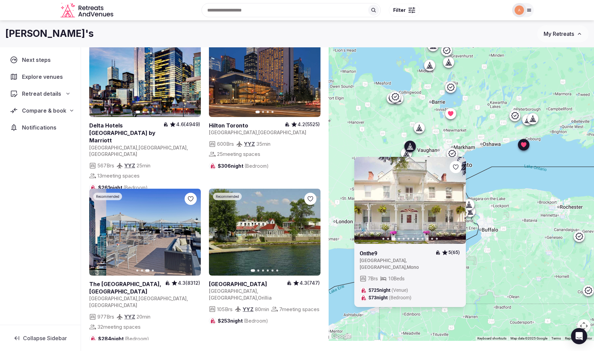
click at [193, 229] on icon "button" at bounding box center [191, 231] width 5 height 5
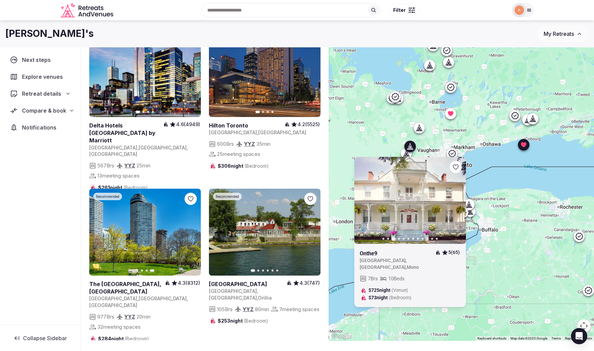
click at [69, 94] on icon at bounding box center [67, 93] width 5 height 5
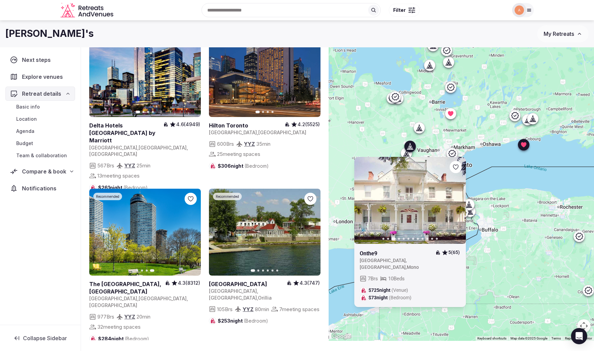
click at [69, 94] on icon at bounding box center [67, 93] width 5 height 5
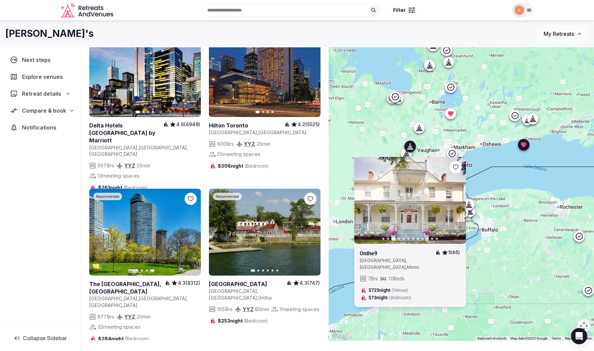
click at [53, 76] on span "Explore venues" at bounding box center [44, 77] width 44 height 8
click at [67, 111] on div "Compare & book" at bounding box center [40, 110] width 61 height 8
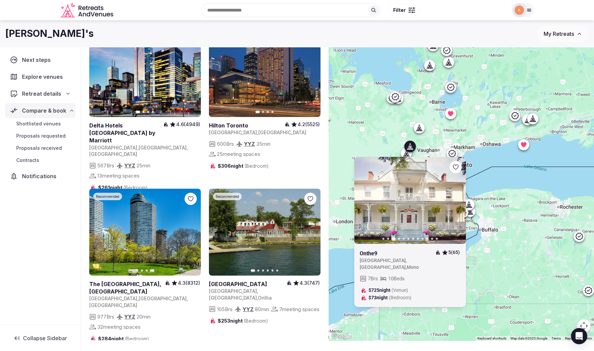
click at [43, 111] on span "Compare & book" at bounding box center [44, 110] width 44 height 8
click at [37, 111] on span "Compare & book" at bounding box center [44, 110] width 44 height 8
click at [37, 125] on span "Shortlisted venues" at bounding box center [38, 123] width 45 height 7
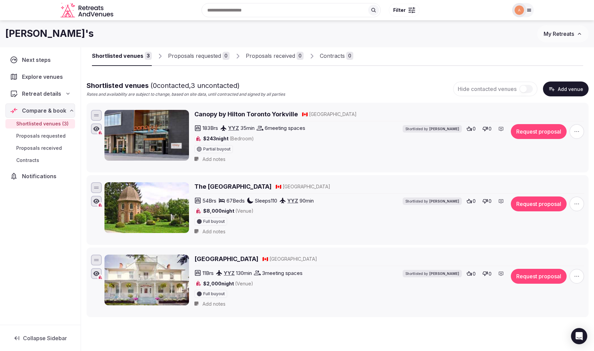
scroll to position [25, 0]
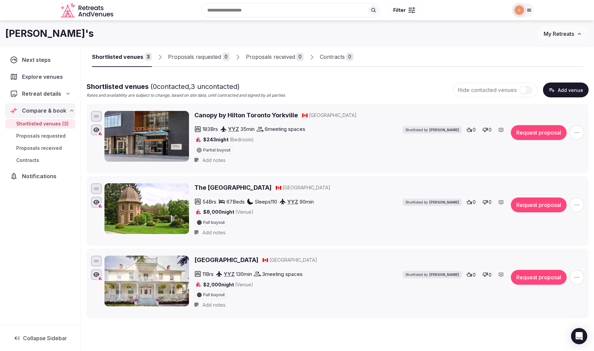
click at [528, 10] on icon at bounding box center [528, 9] width 5 height 5
click at [512, 76] on link "Group flight planner" at bounding box center [501, 78] width 53 height 19
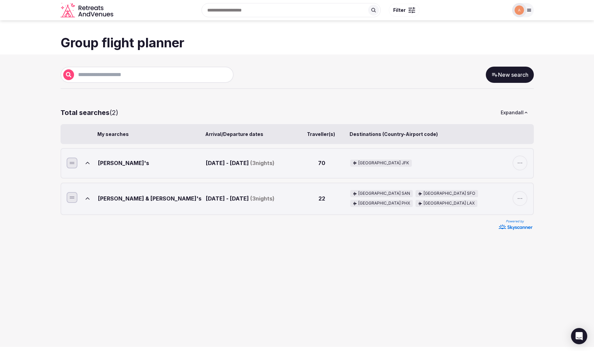
click at [506, 74] on link "New search" at bounding box center [510, 75] width 48 height 16
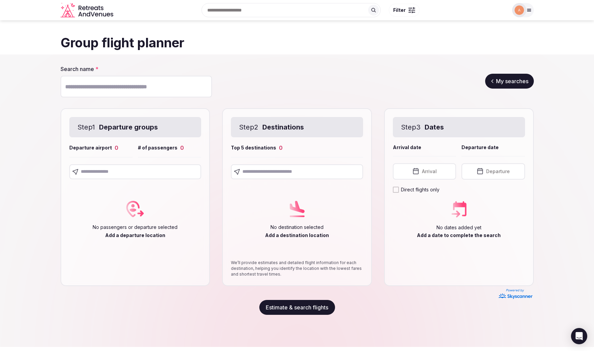
click at [138, 174] on input "text" at bounding box center [135, 171] width 132 height 15
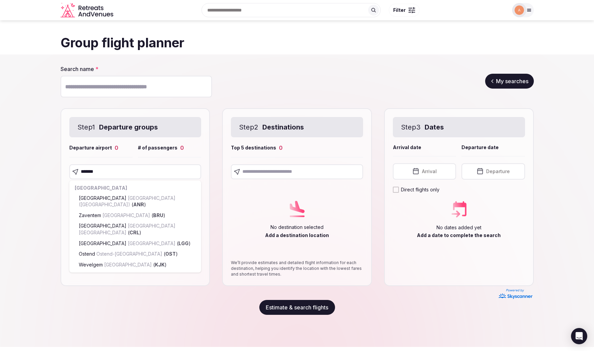
click at [109, 171] on input "*******" at bounding box center [135, 171] width 132 height 15
paste input "*********"
type input "**********"
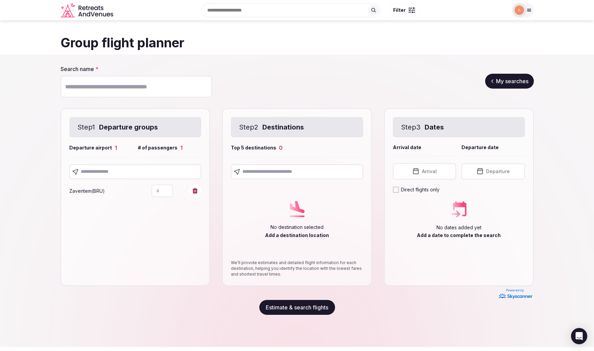
click at [169, 187] on icon "Increment" at bounding box center [167, 187] width 5 height 5
type input "*"
click at [109, 170] on input "text" at bounding box center [135, 171] width 132 height 15
paste input "**********"
type input "*********"
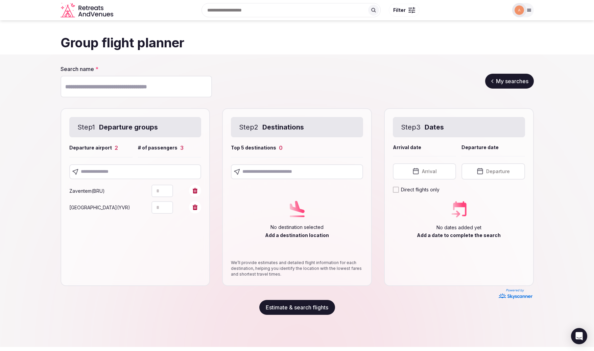
click at [116, 169] on input "text" at bounding box center [135, 171] width 132 height 15
paste input "**********"
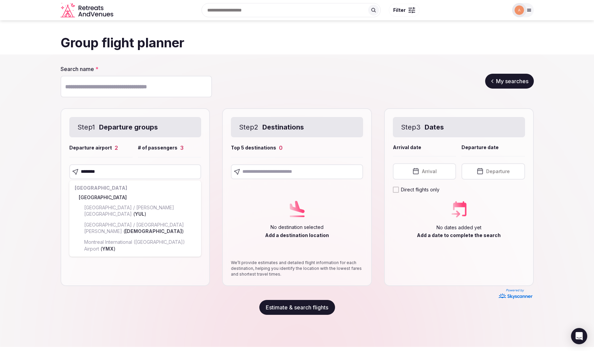
type input "********"
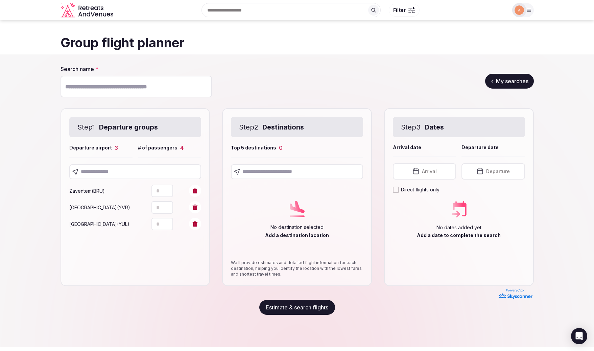
click at [161, 230] on input "*" at bounding box center [162, 224] width 22 height 13
click at [167, 223] on icon "Increment" at bounding box center [167, 220] width 5 height 5
type input "*"
click at [271, 173] on input "text" at bounding box center [297, 171] width 132 height 15
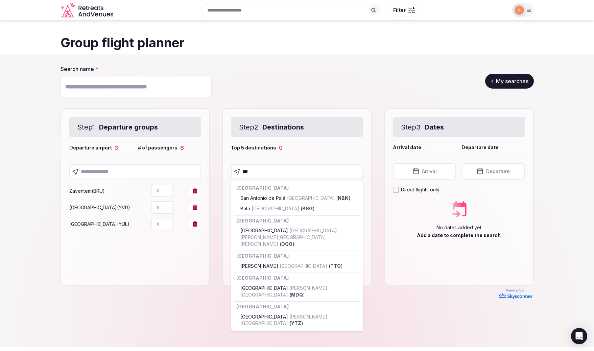
click at [261, 175] on input "***" at bounding box center [297, 171] width 132 height 15
paste input "****"
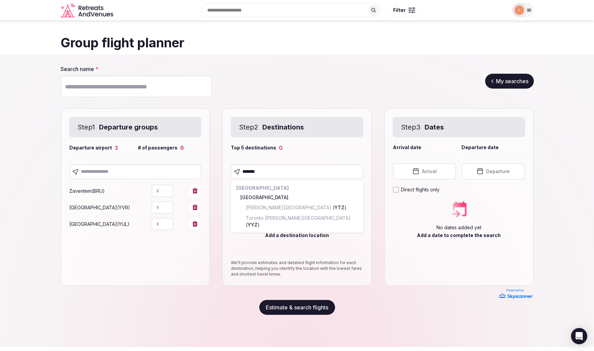
type input "*******"
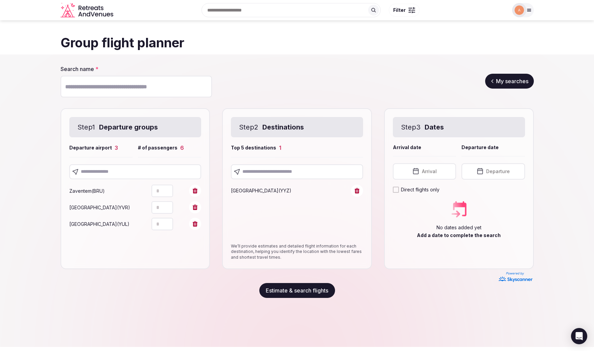
click at [419, 174] on button "Arrival" at bounding box center [424, 171] width 63 height 16
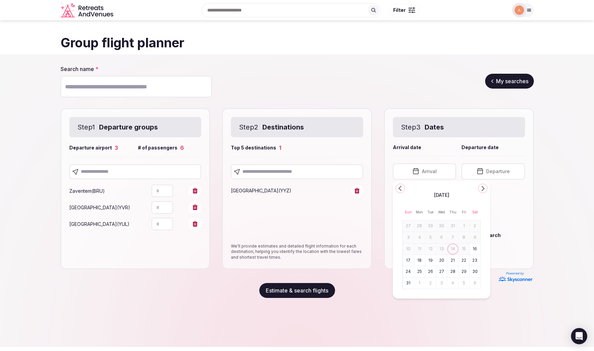
click at [484, 188] on polygon "Go to the Next Month" at bounding box center [482, 188] width 3 height 5
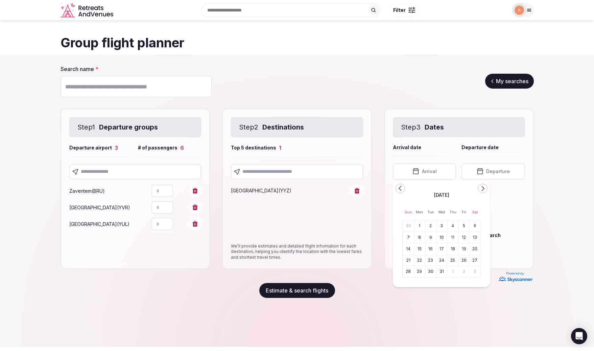
click at [484, 188] on polygon "Go to the Next Month" at bounding box center [482, 188] width 3 height 5
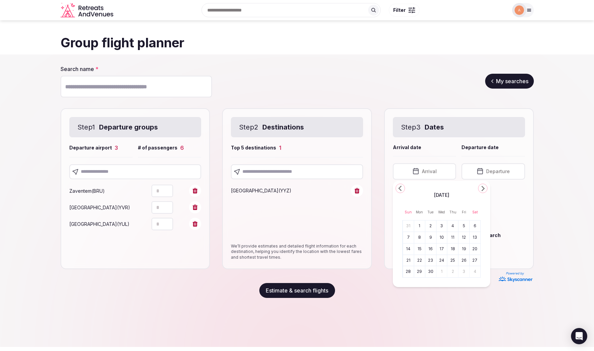
click at [484, 188] on polygon "Go to the Next Month" at bounding box center [482, 188] width 3 height 5
click at [432, 238] on button "4" at bounding box center [430, 238] width 9 height 10
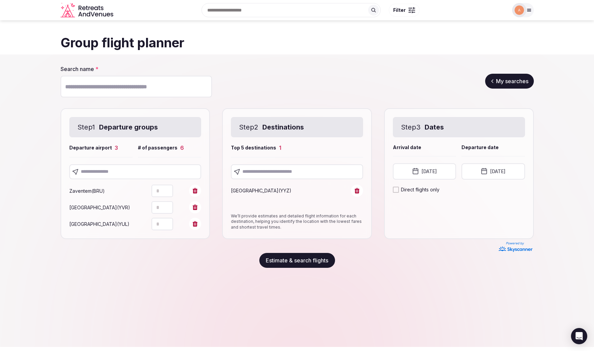
click at [495, 170] on button "August 4th, 2026" at bounding box center [492, 171] width 63 height 16
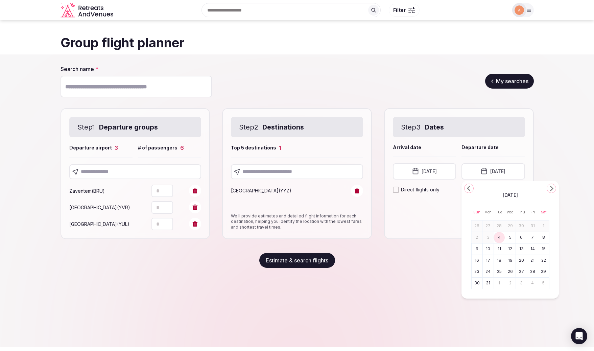
click at [525, 237] on button "6" at bounding box center [520, 238] width 9 height 10
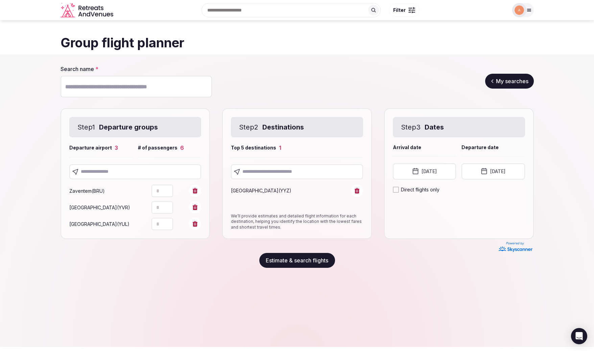
click at [313, 263] on button "Estimate & search flights" at bounding box center [297, 260] width 76 height 15
type input "*******"
click at [295, 266] on button "Estimate & search flights" at bounding box center [297, 260] width 76 height 15
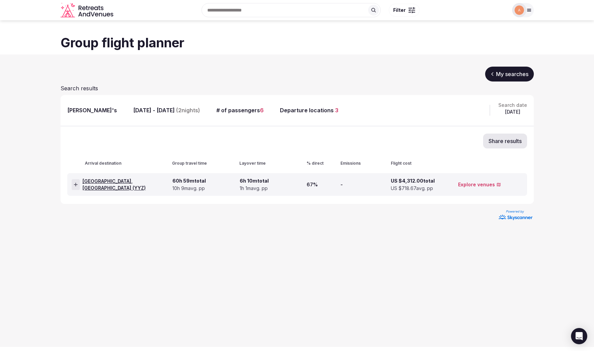
click at [177, 188] on span "10h 9m avg. pp" at bounding box center [188, 188] width 32 height 7
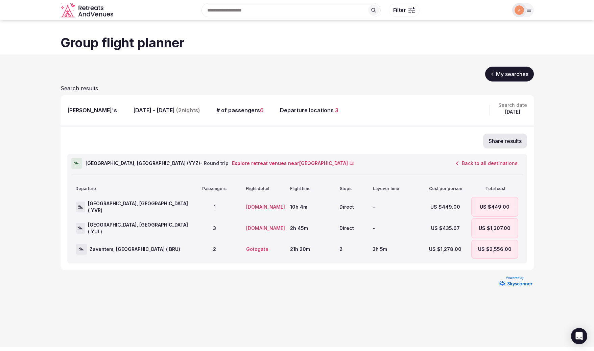
click at [125, 248] on span "Zaventem, Belgium ( BRU)" at bounding box center [135, 249] width 91 height 7
click at [255, 247] on button "Gotogate" at bounding box center [257, 249] width 33 height 11
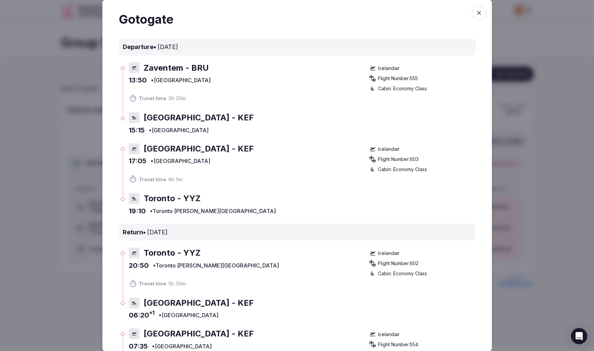
click at [477, 8] on span "button" at bounding box center [478, 12] width 15 height 15
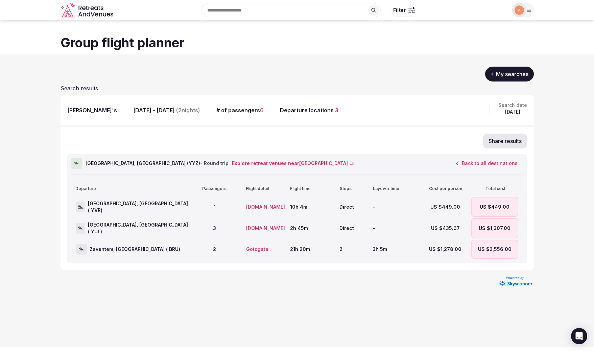
click at [526, 10] on div at bounding box center [519, 10] width 14 height 14
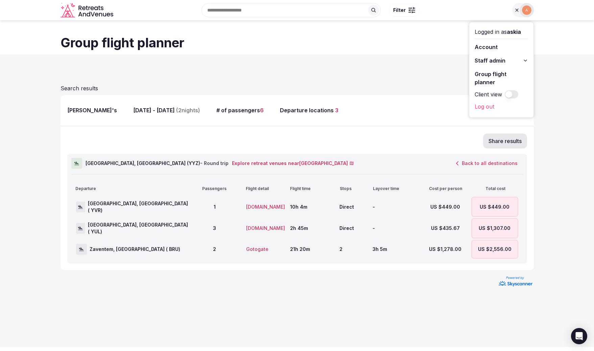
click at [80, 14] on icon "Retreats and Venues company logo" at bounding box center [87, 10] width 54 height 15
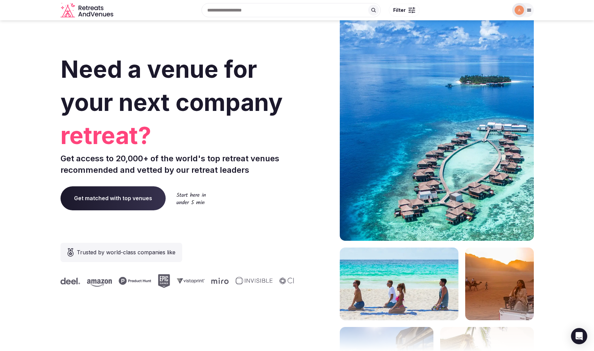
click at [533, 9] on div at bounding box center [528, 9] width 9 height 5
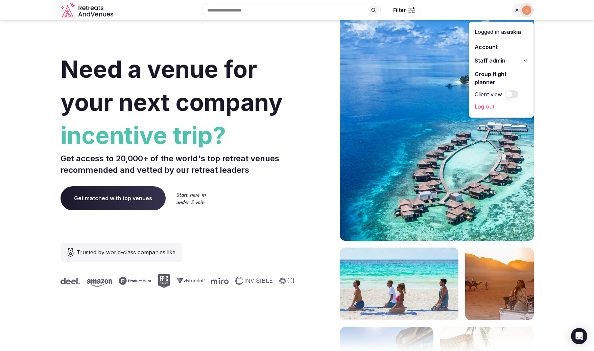
click at [253, 6] on input "text" at bounding box center [290, 10] width 179 height 14
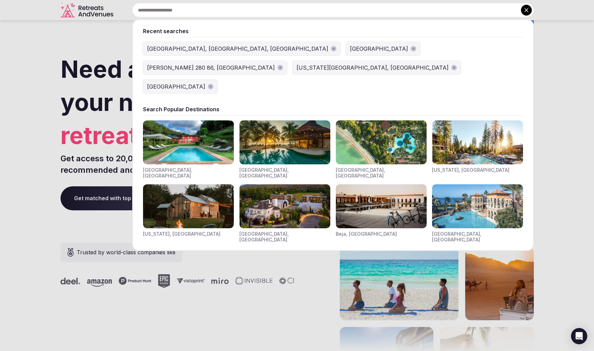
click at [523, 7] on icon at bounding box center [526, 10] width 7 height 7
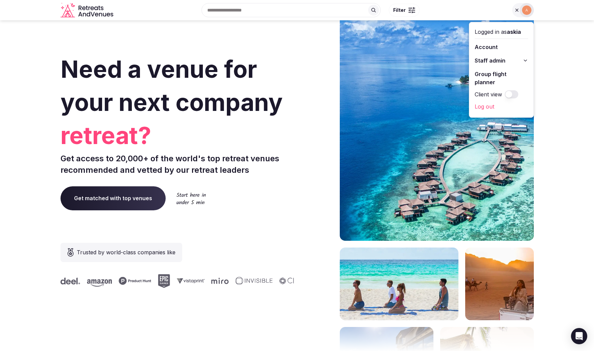
click at [494, 49] on link "Account" at bounding box center [501, 47] width 53 height 11
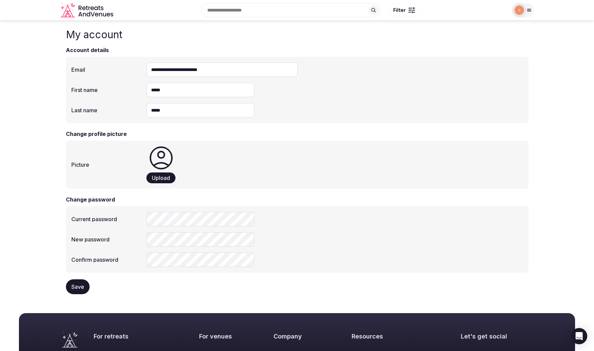
click at [530, 14] on div at bounding box center [523, 10] width 22 height 14
click at [508, 59] on button "Staff admin" at bounding box center [501, 60] width 53 height 11
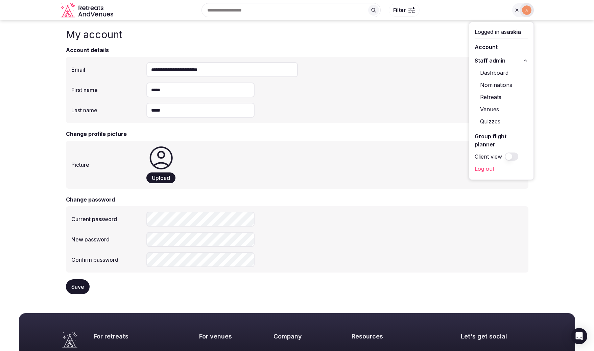
click at [498, 71] on link "Dashboard" at bounding box center [501, 72] width 53 height 11
click at [500, 96] on link "Retreats" at bounding box center [501, 97] width 53 height 11
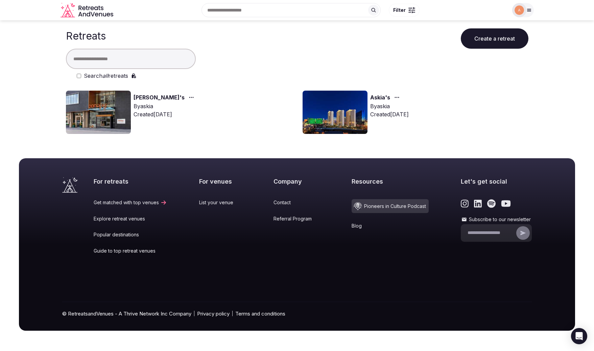
click at [107, 112] on img at bounding box center [98, 112] width 65 height 43
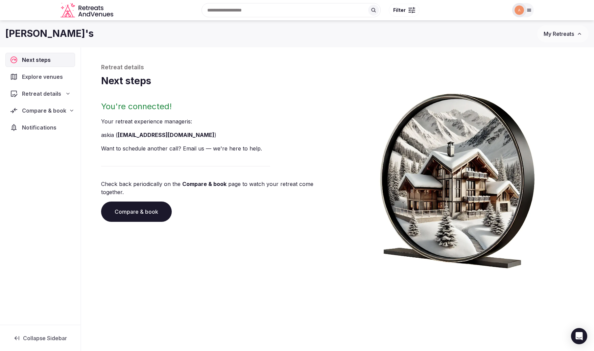
click at [57, 112] on span "Compare & book" at bounding box center [44, 110] width 44 height 8
click at [53, 124] on span "Shortlisted venues (3)" at bounding box center [42, 123] width 52 height 7
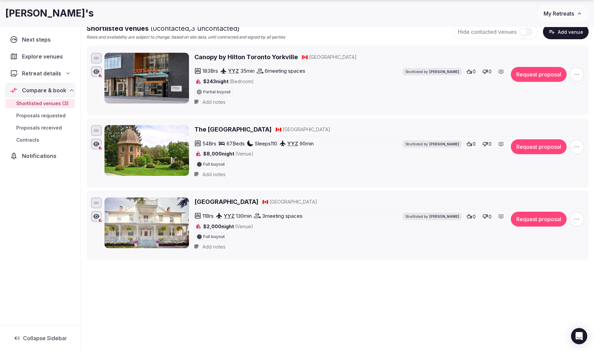
scroll to position [88, 0]
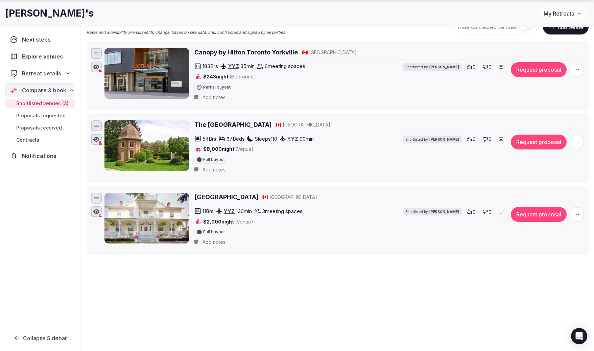
click at [228, 196] on h2 "[GEOGRAPHIC_DATA]" at bounding box center [226, 197] width 64 height 8
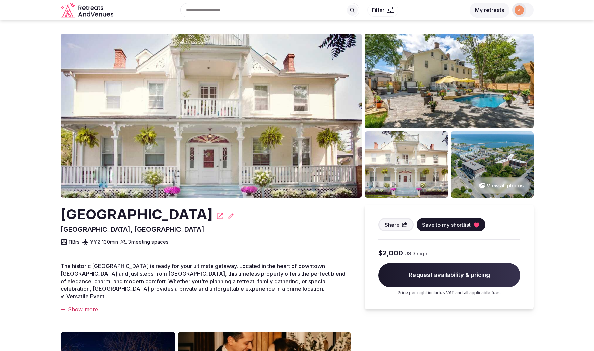
click at [487, 146] on img at bounding box center [492, 164] width 83 height 67
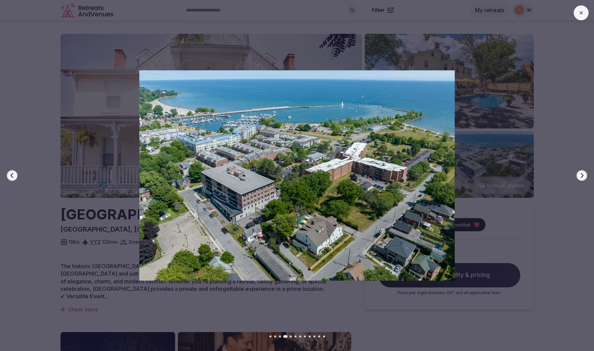
click at [492, 218] on img at bounding box center [297, 175] width 416 height 211
click at [500, 201] on img at bounding box center [297, 175] width 416 height 211
click at [478, 95] on img at bounding box center [297, 175] width 416 height 211
click at [444, 63] on div "Previous slide Next slide" at bounding box center [297, 175] width 594 height 351
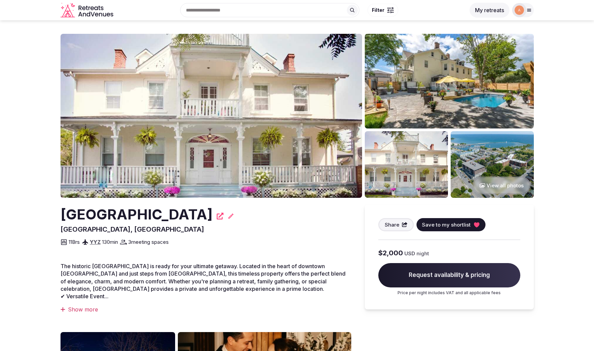
click at [492, 183] on button "View all photos" at bounding box center [501, 185] width 58 height 18
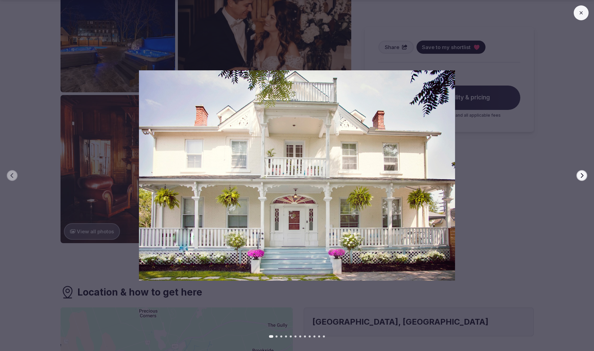
scroll to position [347, 0]
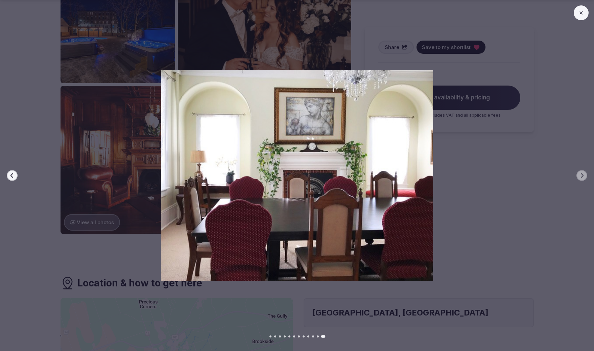
click at [124, 194] on img at bounding box center [297, 175] width 416 height 211
click at [14, 172] on button "Previous slide" at bounding box center [12, 175] width 11 height 11
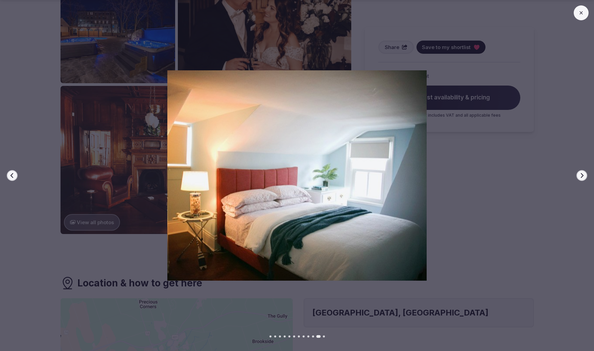
click at [231, 100] on img at bounding box center [297, 175] width 416 height 211
click at [246, 60] on div "Previous slide Next slide" at bounding box center [297, 175] width 594 height 351
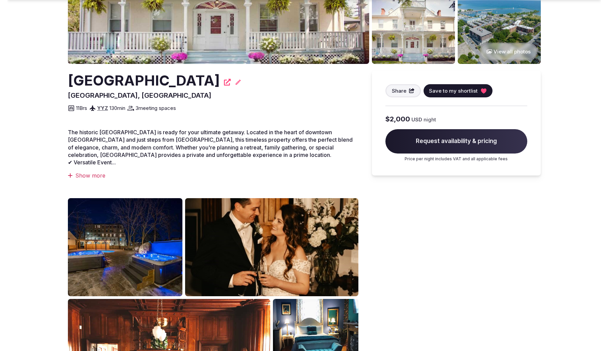
scroll to position [0, 0]
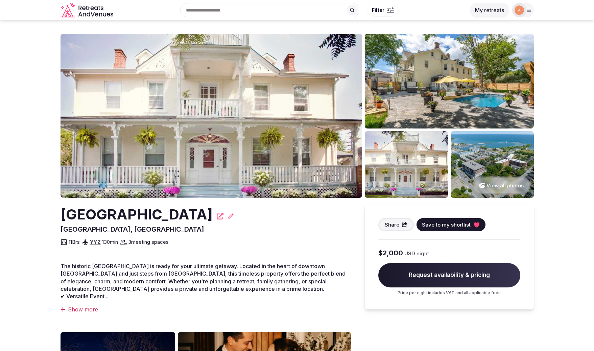
click at [86, 11] on icon "Retreats and Venues company logo" at bounding box center [87, 10] width 54 height 15
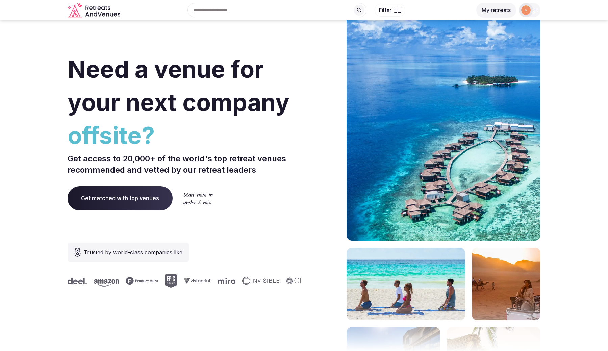
click at [235, 12] on div "Recent searches Toronto, ON, Canada Greece Skala 280 86, Greece Colorado Spring…" at bounding box center [297, 10] width 349 height 29
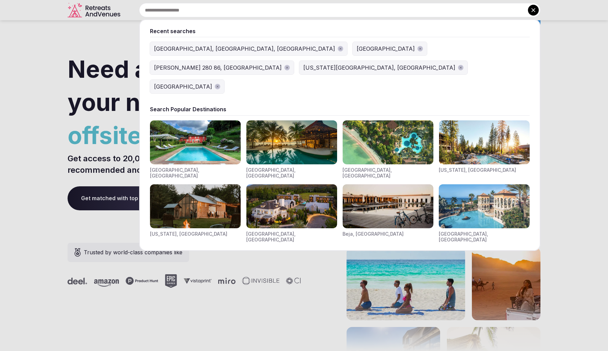
click at [187, 50] on div "[GEOGRAPHIC_DATA], [GEOGRAPHIC_DATA], [GEOGRAPHIC_DATA]" at bounding box center [244, 49] width 181 height 8
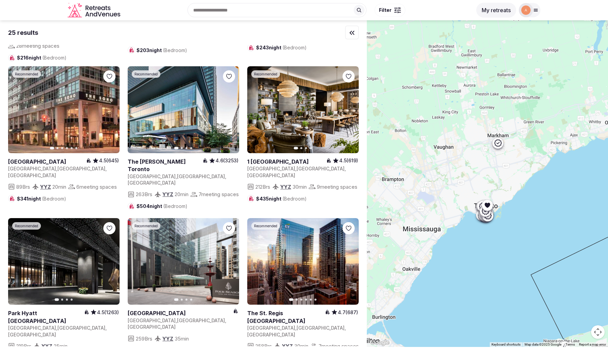
scroll to position [143, 0]
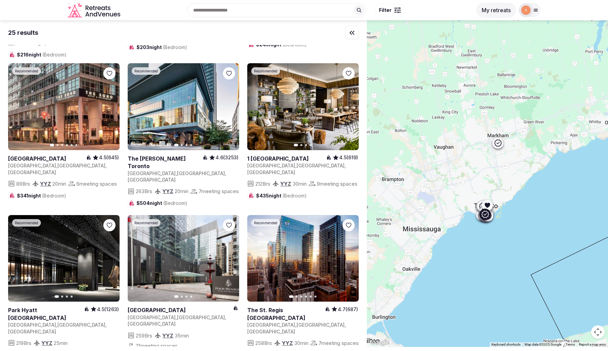
click at [229, 106] on button "Next slide" at bounding box center [229, 106] width 11 height 11
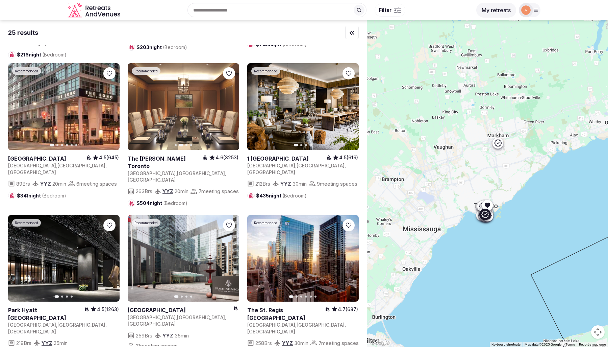
click at [229, 106] on button "Next slide" at bounding box center [229, 106] width 11 height 11
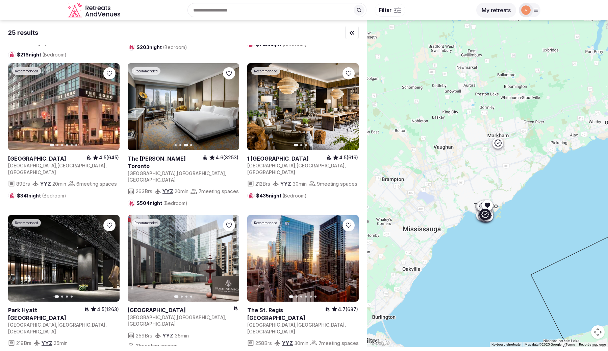
click at [229, 106] on button "Next slide" at bounding box center [229, 106] width 11 height 11
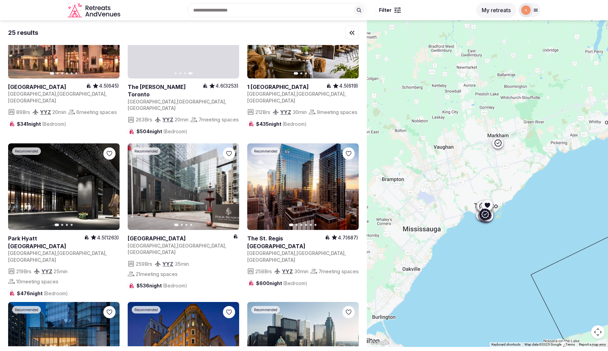
scroll to position [216, 0]
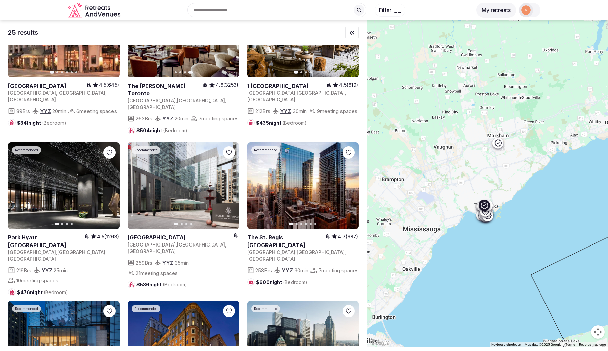
click at [231, 183] on icon "button" at bounding box center [229, 185] width 5 height 5
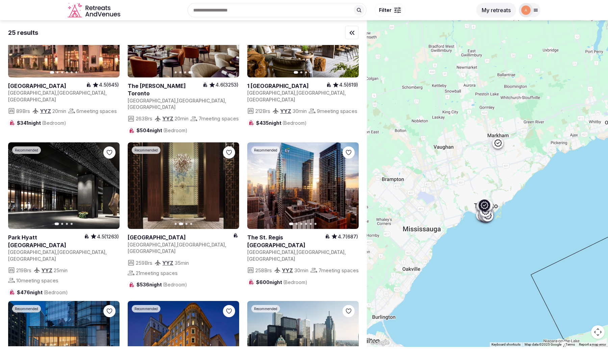
click at [231, 183] on icon "button" at bounding box center [229, 185] width 5 height 5
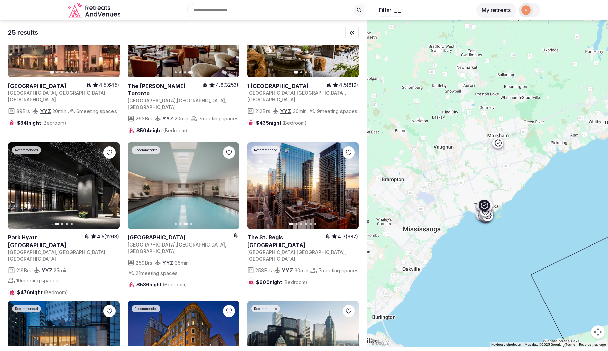
click at [231, 183] on icon "button" at bounding box center [229, 185] width 5 height 5
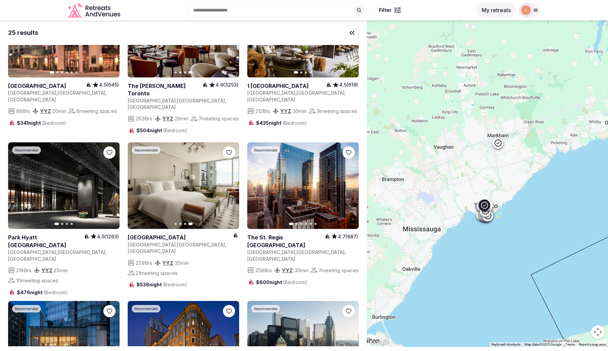
click at [0, 0] on icon "button" at bounding box center [0, 0] width 0 height 0
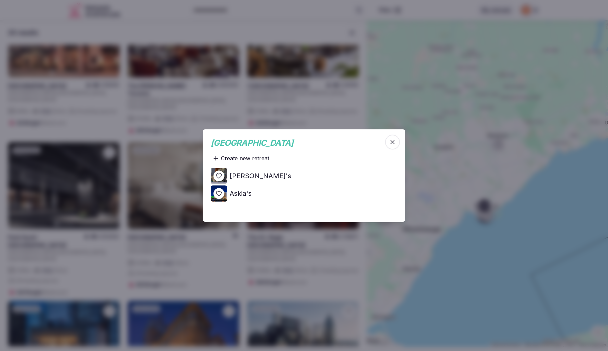
click at [223, 174] on div at bounding box center [219, 175] width 11 height 11
click at [0, 0] on icon at bounding box center [0, 0] width 0 height 0
click at [392, 146] on span "button" at bounding box center [392, 142] width 15 height 15
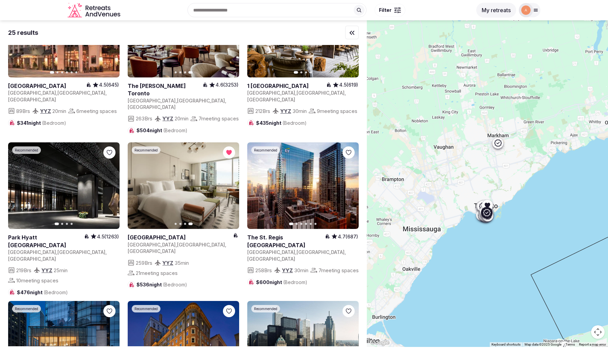
scroll to position [227, 0]
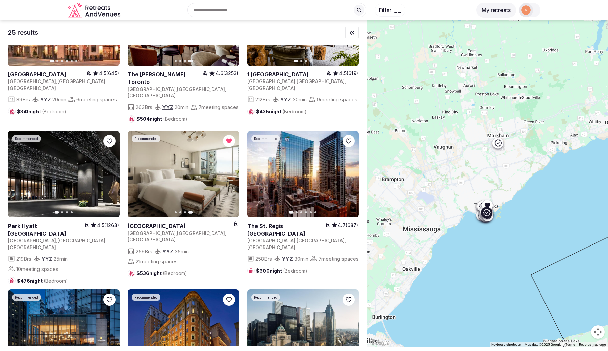
click at [348, 171] on icon "button" at bounding box center [349, 173] width 5 height 5
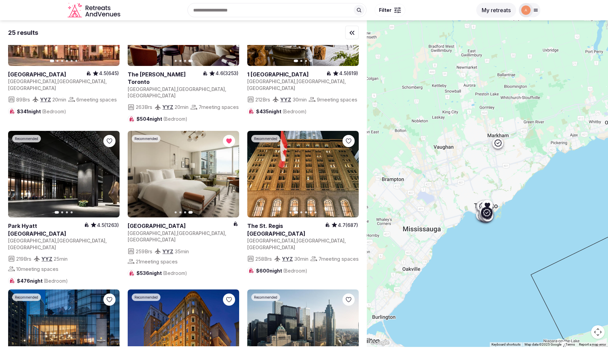
click at [348, 171] on icon "button" at bounding box center [349, 173] width 5 height 5
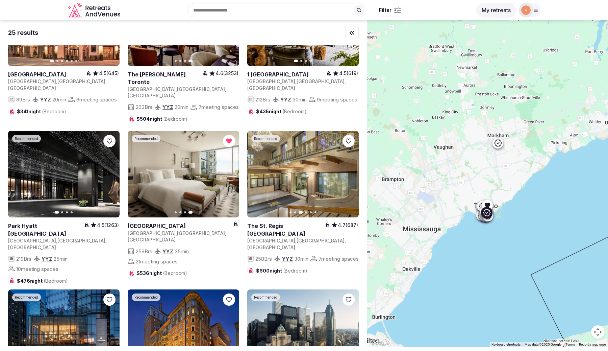
click at [348, 171] on icon "button" at bounding box center [349, 173] width 5 height 5
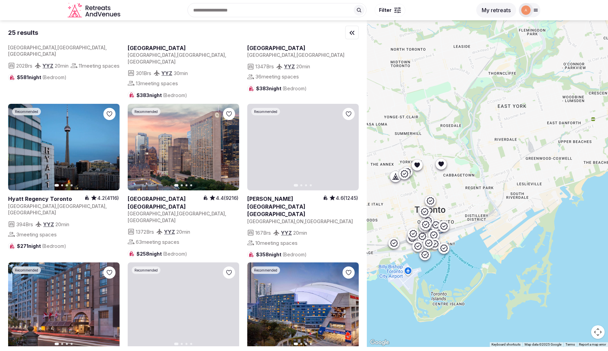
scroll to position [0, 0]
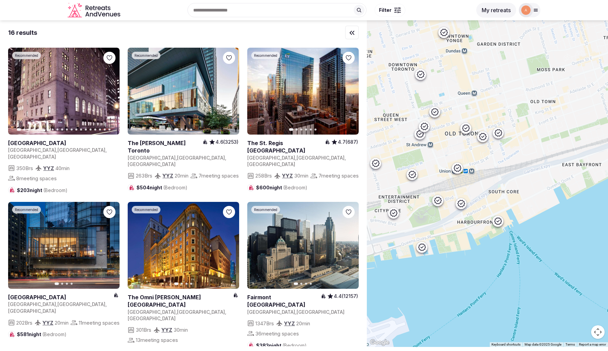
drag, startPoint x: 437, startPoint y: 234, endPoint x: 445, endPoint y: 151, distance: 83.2
click at [445, 151] on div at bounding box center [487, 183] width 241 height 326
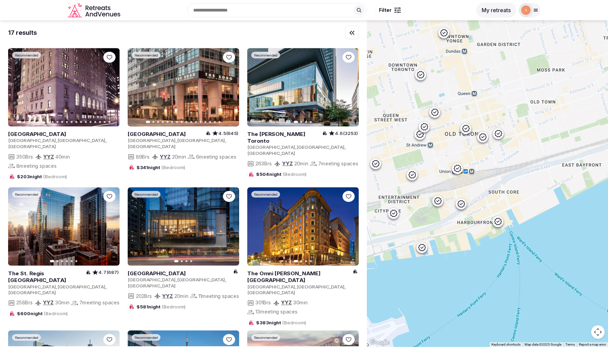
click at [501, 225] on div at bounding box center [498, 221] width 11 height 11
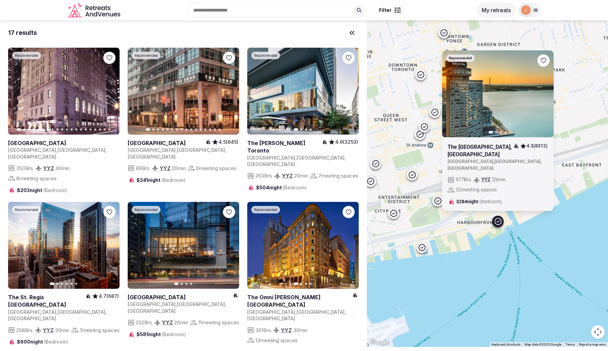
click at [544, 96] on icon "button" at bounding box center [544, 93] width 5 height 5
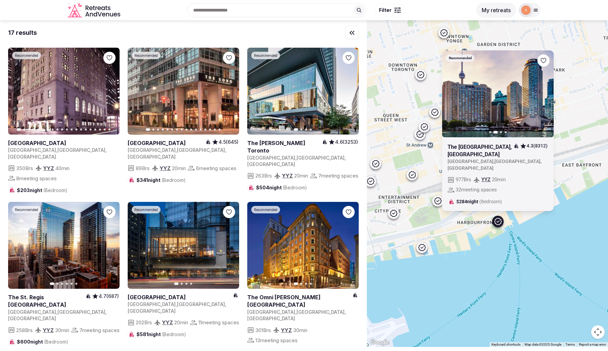
click at [546, 96] on icon "button" at bounding box center [544, 93] width 5 height 5
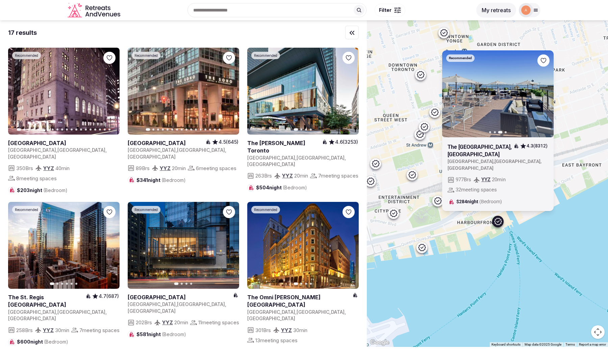
click at [0, 0] on icon "button" at bounding box center [0, 0] width 0 height 0
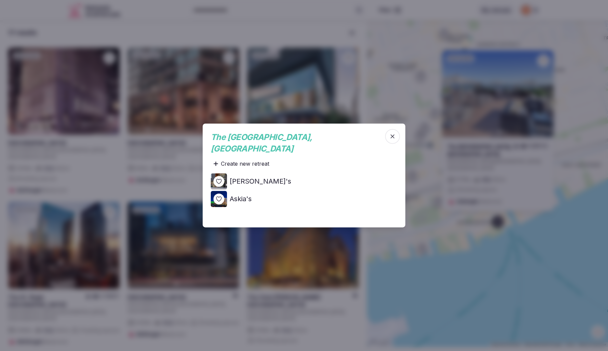
click at [0, 0] on icon at bounding box center [0, 0] width 0 height 0
click at [395, 140] on icon "button" at bounding box center [392, 136] width 7 height 7
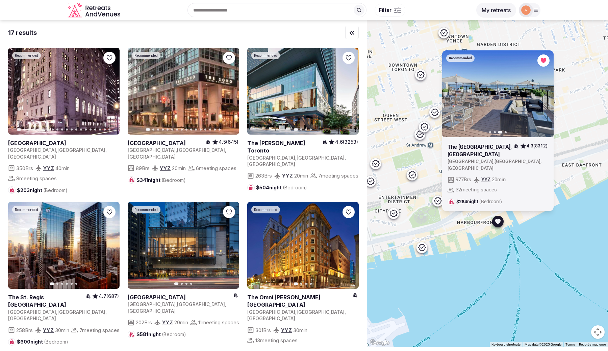
click at [491, 9] on button "My retreats" at bounding box center [497, 10] width 40 height 15
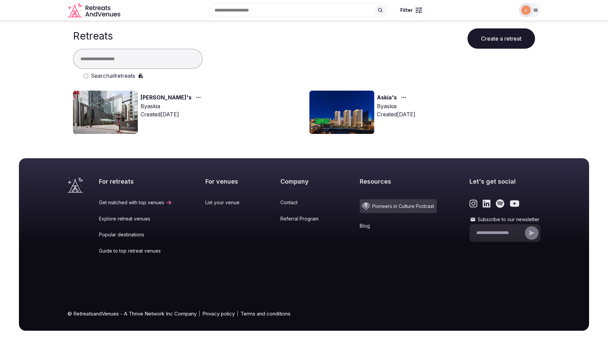
click at [145, 99] on link "[PERSON_NAME]'s" at bounding box center [166, 97] width 51 height 9
click at [121, 110] on img at bounding box center [105, 112] width 65 height 43
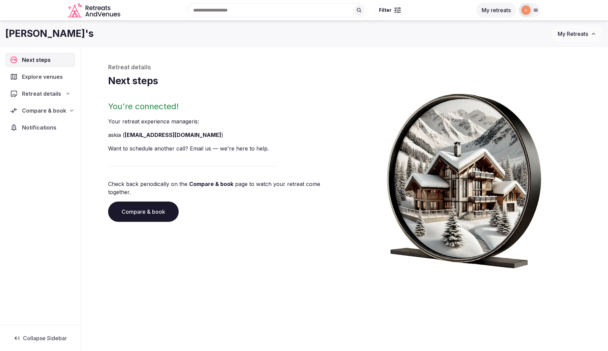
click at [60, 96] on div "Retreat details" at bounding box center [40, 94] width 61 height 8
click at [48, 108] on link "Basic info" at bounding box center [40, 106] width 70 height 9
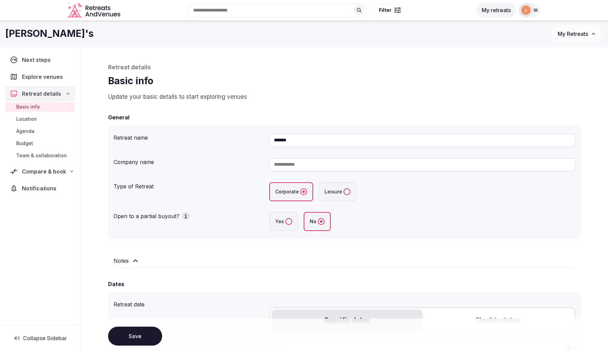
click at [31, 122] on span "Location" at bounding box center [26, 119] width 21 height 7
click at [31, 143] on span "Budget" at bounding box center [24, 143] width 17 height 7
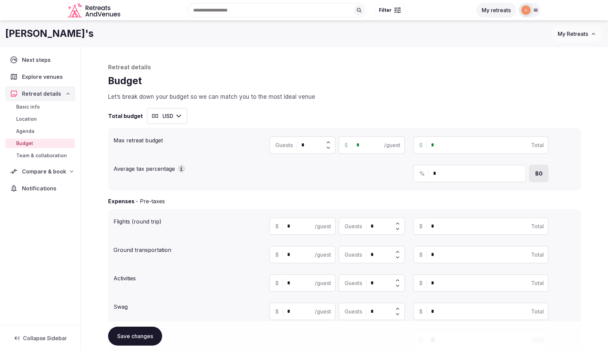
click at [38, 174] on span "Compare & book" at bounding box center [44, 171] width 44 height 8
click at [43, 187] on span "Shortlisted venues (5)" at bounding box center [42, 184] width 52 height 7
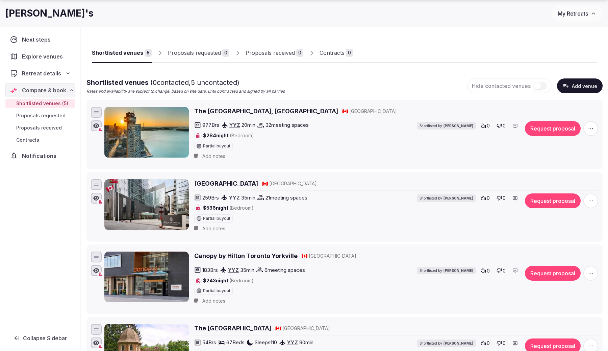
scroll to position [30, 0]
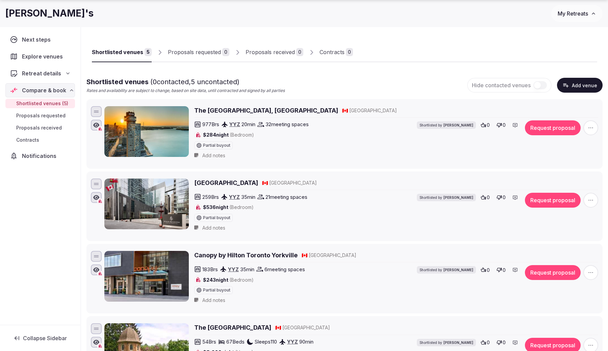
click at [140, 133] on img at bounding box center [146, 131] width 84 height 51
click at [229, 110] on h2 "The [GEOGRAPHIC_DATA], [GEOGRAPHIC_DATA]" at bounding box center [266, 110] width 144 height 8
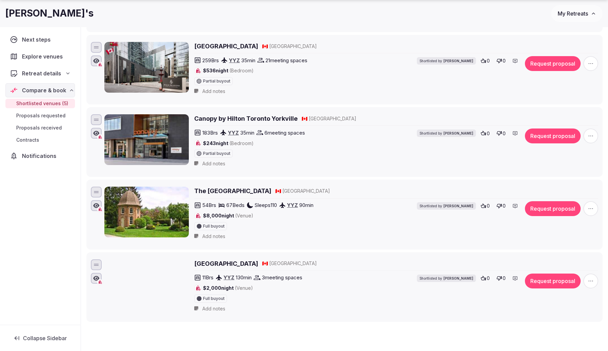
scroll to position [170, 0]
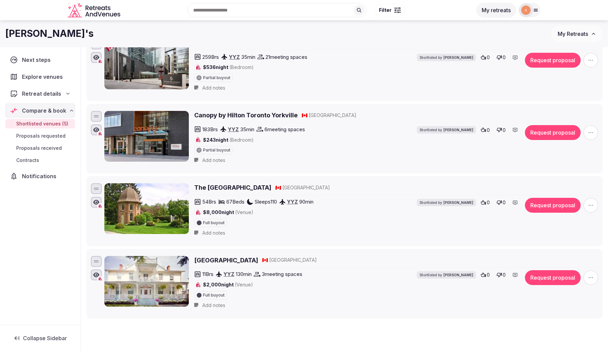
click at [221, 261] on h2 "[GEOGRAPHIC_DATA]" at bounding box center [226, 260] width 64 height 8
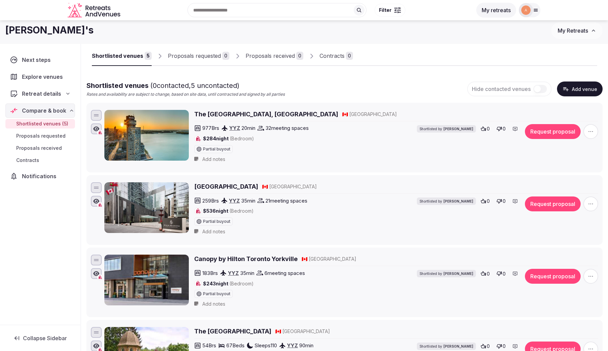
scroll to position [0, 0]
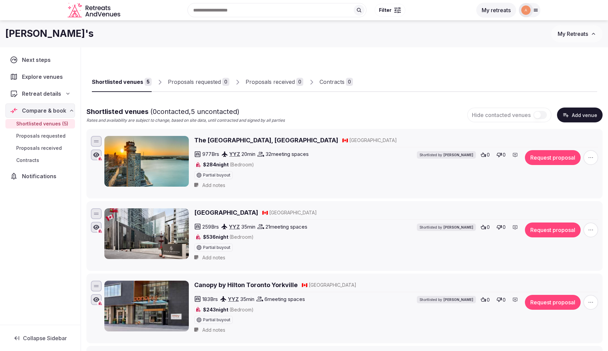
click at [536, 13] on div at bounding box center [530, 10] width 22 height 14
click at [498, 75] on link "Group flight planner" at bounding box center [508, 78] width 53 height 19
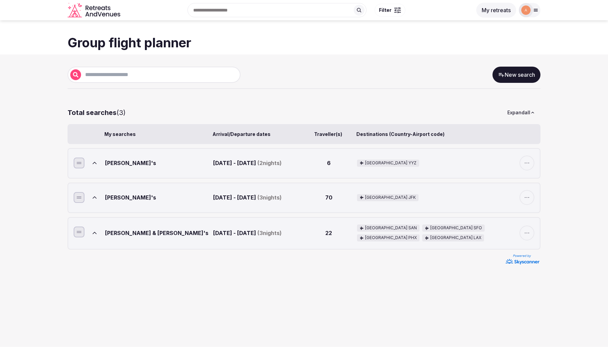
click at [93, 164] on icon at bounding box center [94, 163] width 3 height 2
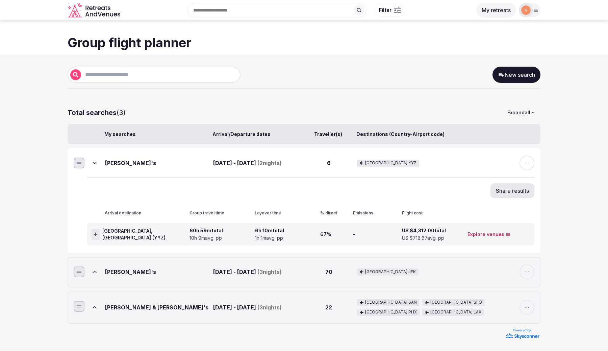
scroll to position [3, 0]
click at [208, 232] on span "60h 59m total" at bounding box center [206, 230] width 33 height 7
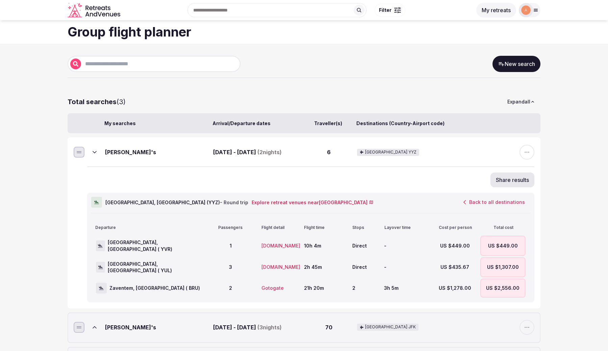
scroll to position [24, 0]
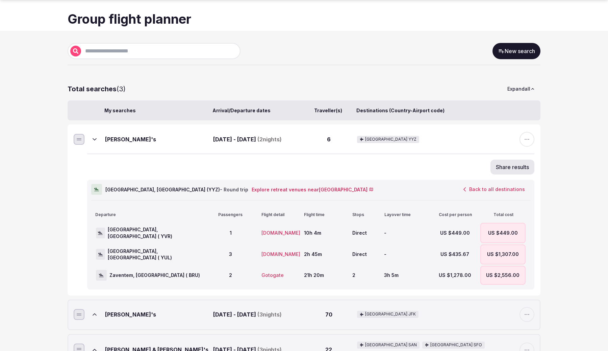
click at [273, 276] on button "Gotogate" at bounding box center [272, 275] width 33 height 11
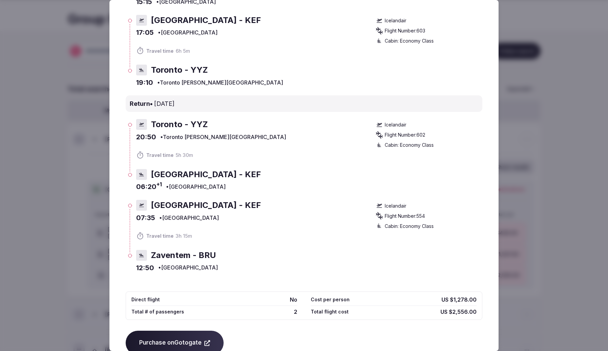
scroll to position [143, 0]
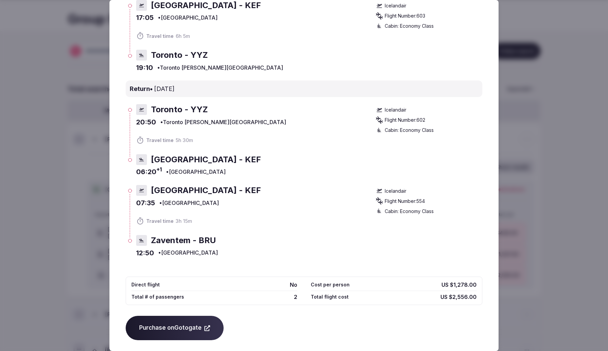
click at [94, 245] on div at bounding box center [304, 175] width 608 height 351
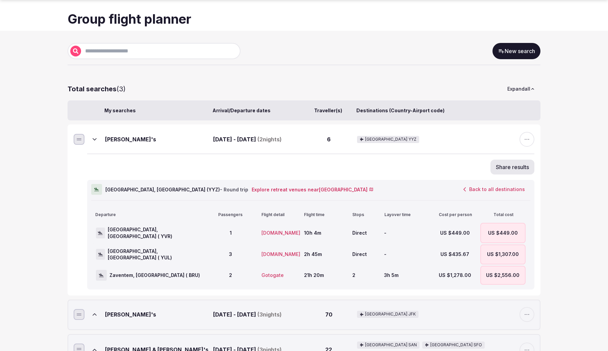
click at [272, 255] on button "[DOMAIN_NAME]" at bounding box center [281, 254] width 50 height 11
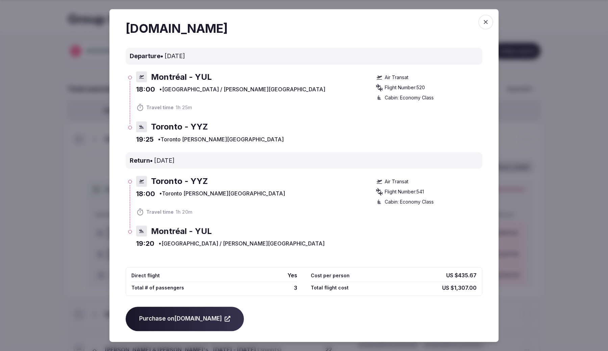
click at [56, 186] on div at bounding box center [304, 175] width 608 height 351
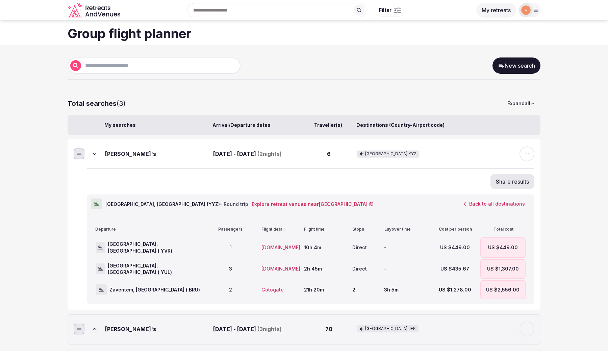
scroll to position [7, 0]
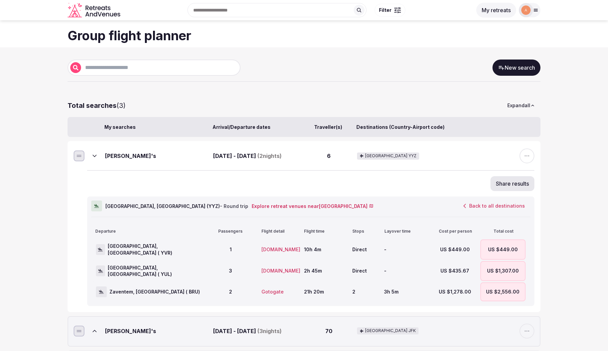
click at [500, 13] on button "My retreats" at bounding box center [497, 10] width 40 height 15
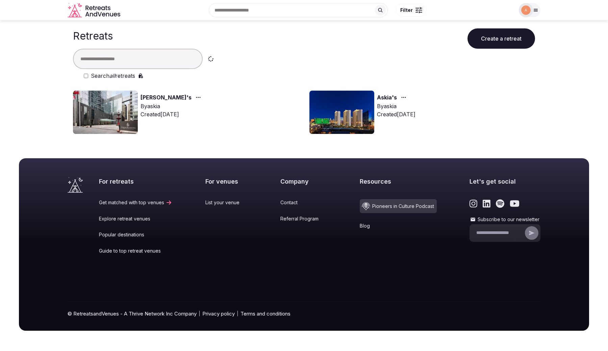
click at [155, 98] on link "Jayde's" at bounding box center [166, 97] width 51 height 9
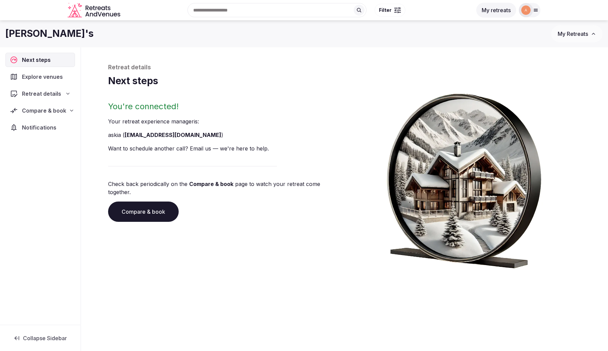
click at [39, 116] on div "Compare & book" at bounding box center [40, 110] width 70 height 14
click at [38, 125] on span "Shortlisted venues (5)" at bounding box center [42, 123] width 52 height 7
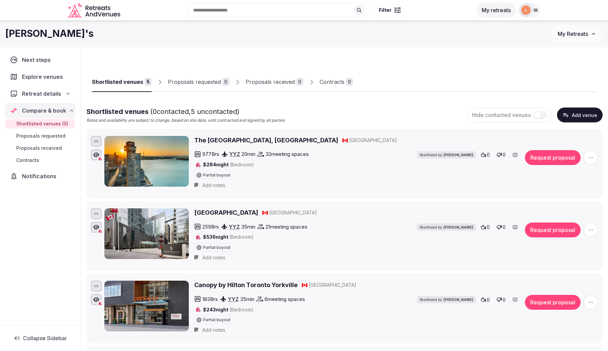
click at [516, 156] on icon at bounding box center [515, 155] width 4 height 4
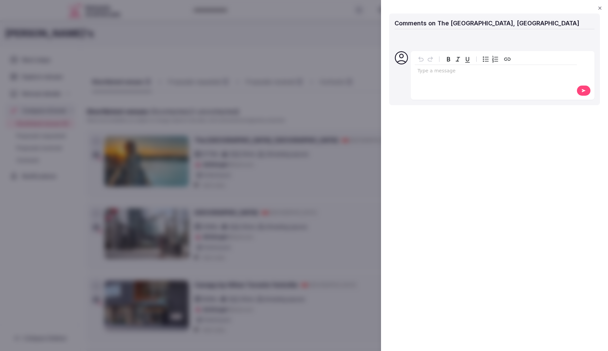
click at [442, 70] on p "editable markdown" at bounding box center [496, 71] width 157 height 7
click at [593, 10] on icon "button" at bounding box center [600, 7] width 5 height 5
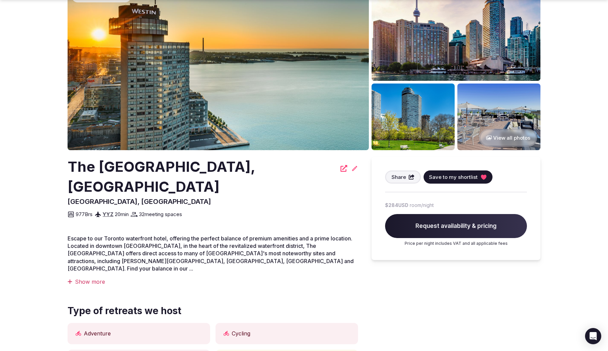
scroll to position [51, 0]
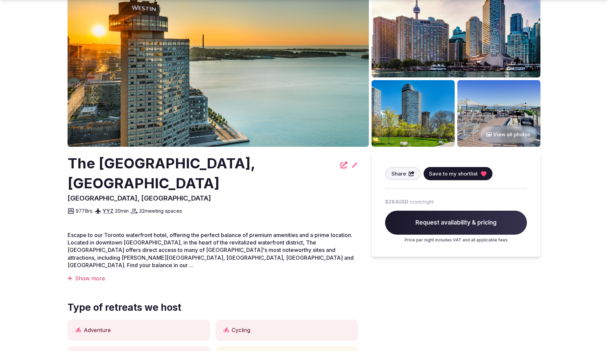
click at [521, 137] on button "View all photos" at bounding box center [509, 134] width 58 height 18
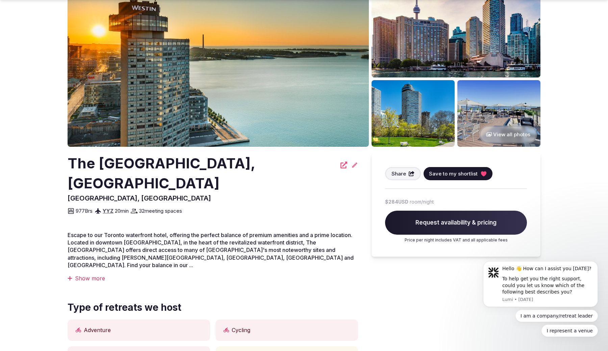
scroll to position [0, 0]
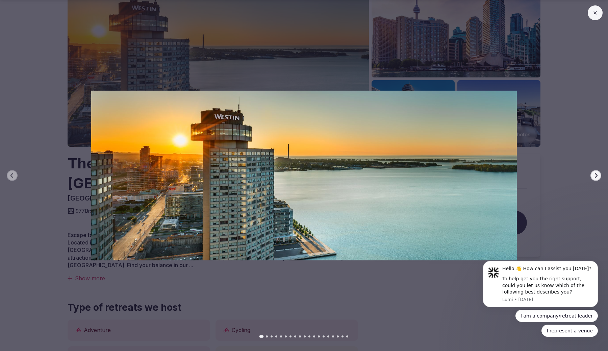
click at [599, 177] on button "Next slide" at bounding box center [596, 175] width 11 height 11
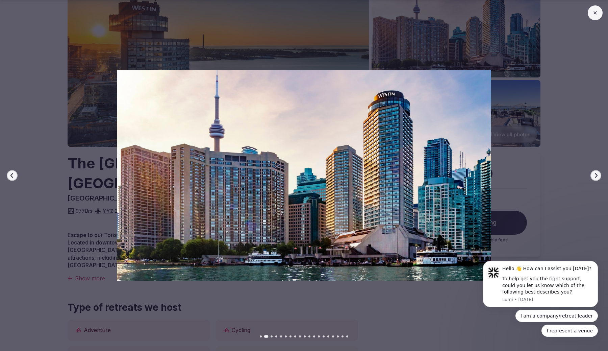
click at [599, 177] on button "Next slide" at bounding box center [596, 175] width 11 height 11
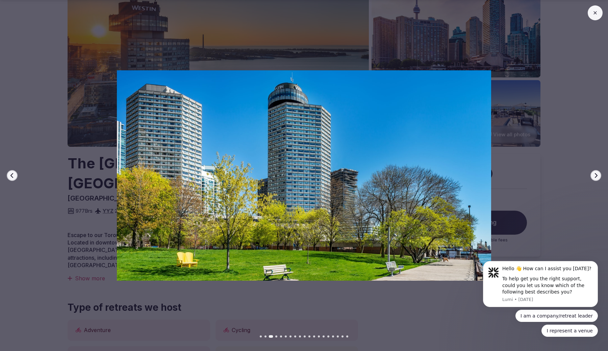
click at [599, 177] on button "Next slide" at bounding box center [596, 175] width 11 height 11
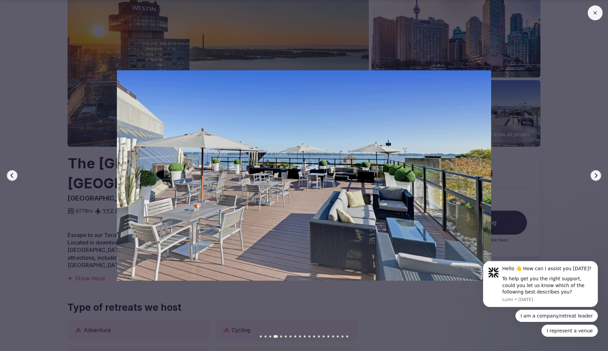
click at [599, 177] on button "Next slide" at bounding box center [596, 175] width 11 height 11
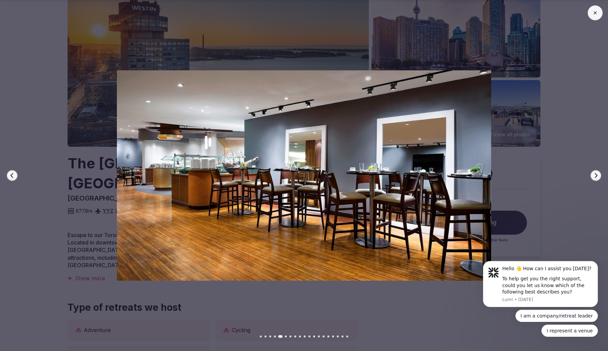
click at [599, 177] on button "Next slide" at bounding box center [596, 175] width 11 height 11
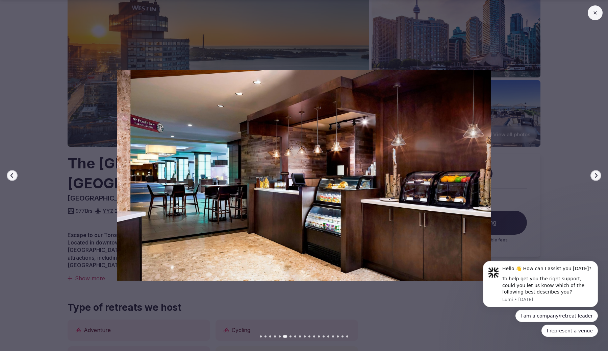
click at [599, 177] on button "Next slide" at bounding box center [596, 175] width 11 height 11
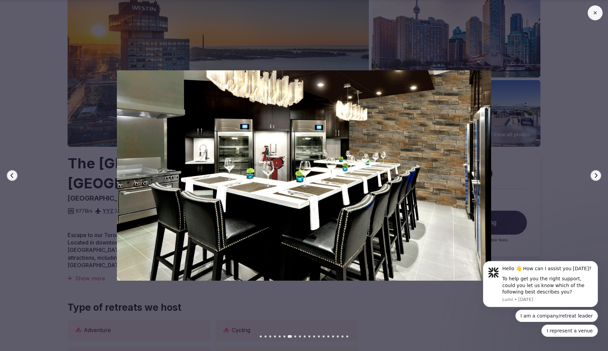
click at [595, 15] on icon at bounding box center [595, 12] width 5 height 5
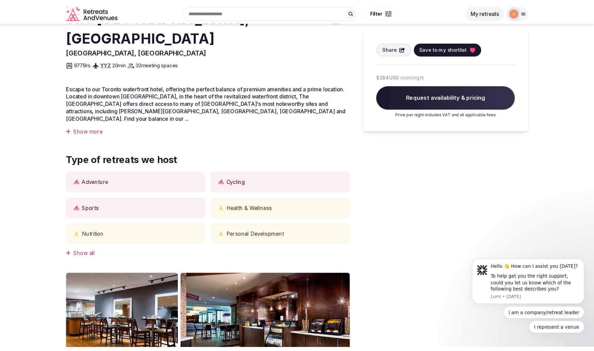
scroll to position [100, 0]
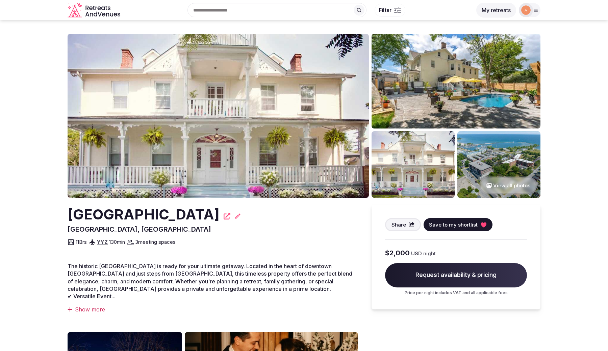
click at [499, 188] on button "View all photos" at bounding box center [509, 185] width 58 height 18
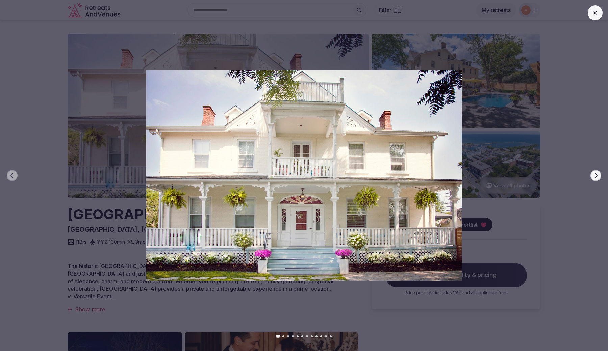
click at [596, 174] on icon "button" at bounding box center [595, 175] width 5 height 5
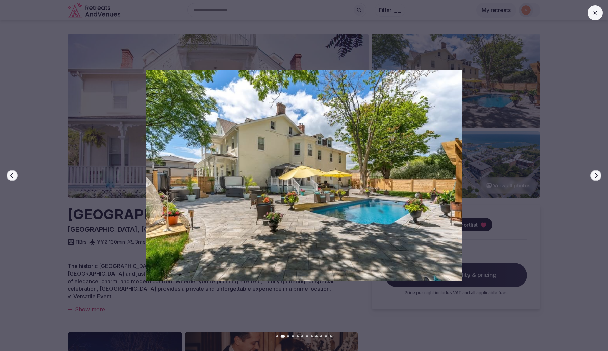
click at [596, 174] on icon "button" at bounding box center [595, 175] width 5 height 5
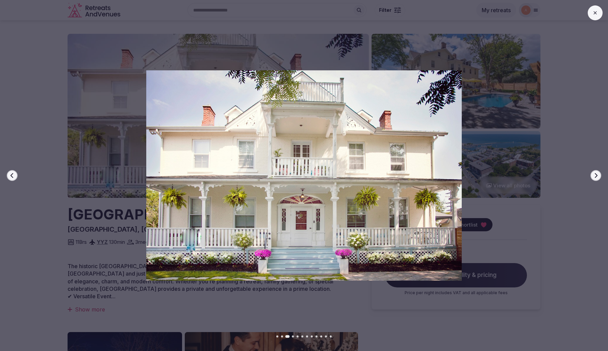
click at [596, 174] on icon "button" at bounding box center [595, 175] width 5 height 5
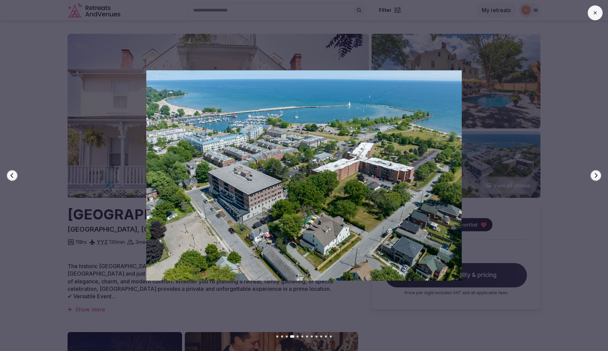
click at [596, 174] on icon "button" at bounding box center [595, 175] width 5 height 5
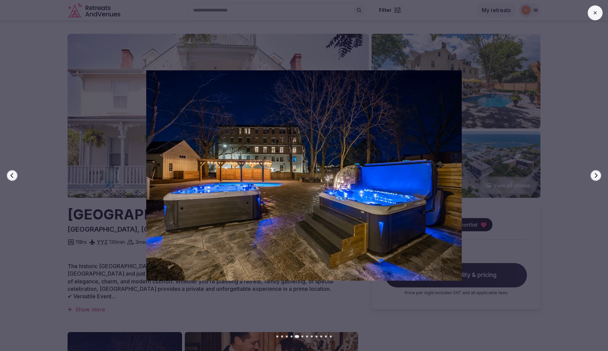
click at [596, 174] on icon "button" at bounding box center [595, 175] width 5 height 5
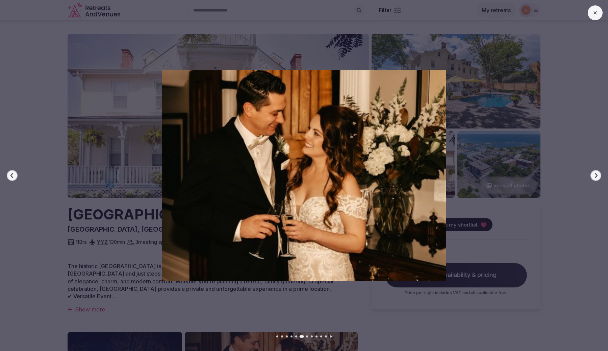
click at [596, 174] on icon "button" at bounding box center [595, 175] width 5 height 5
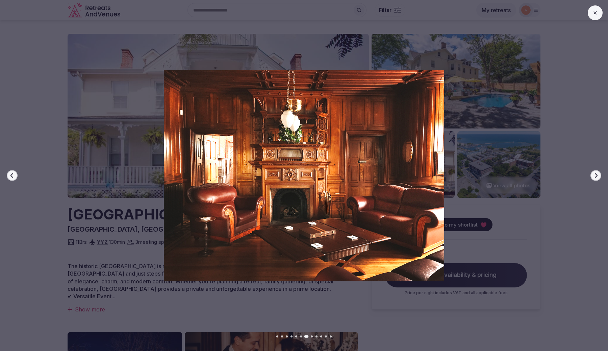
click at [596, 174] on icon "button" at bounding box center [595, 175] width 5 height 5
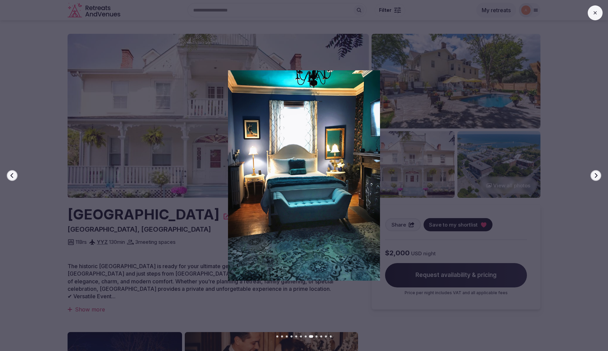
click at [596, 174] on icon "button" at bounding box center [595, 175] width 5 height 5
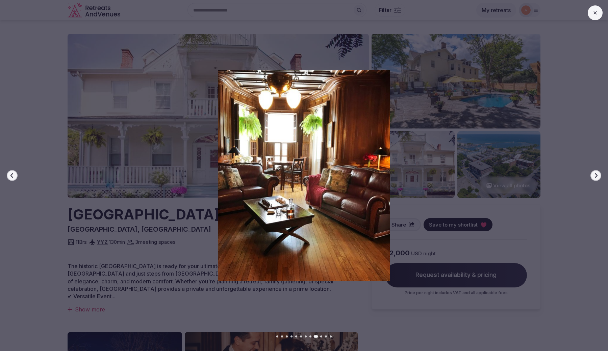
click at [596, 174] on icon "button" at bounding box center [595, 175] width 5 height 5
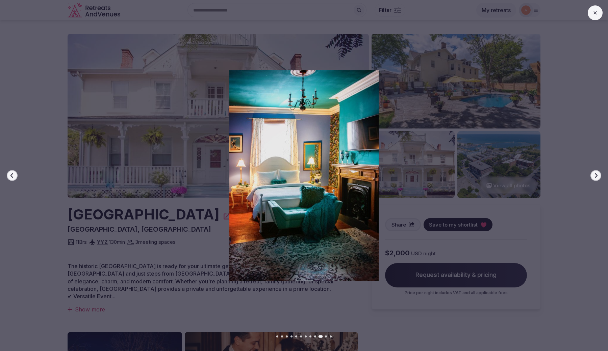
click at [596, 174] on icon "button" at bounding box center [595, 175] width 5 height 5
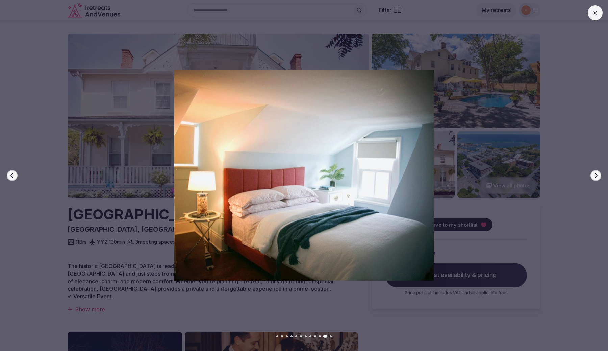
click at [596, 174] on icon "button" at bounding box center [595, 175] width 5 height 5
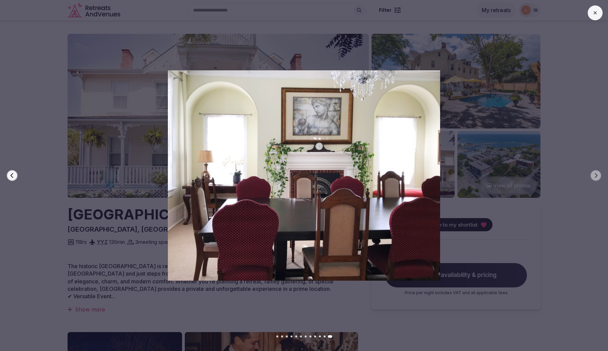
click at [593, 13] on icon at bounding box center [595, 12] width 5 height 5
